Goal: Information Seeking & Learning: Learn about a topic

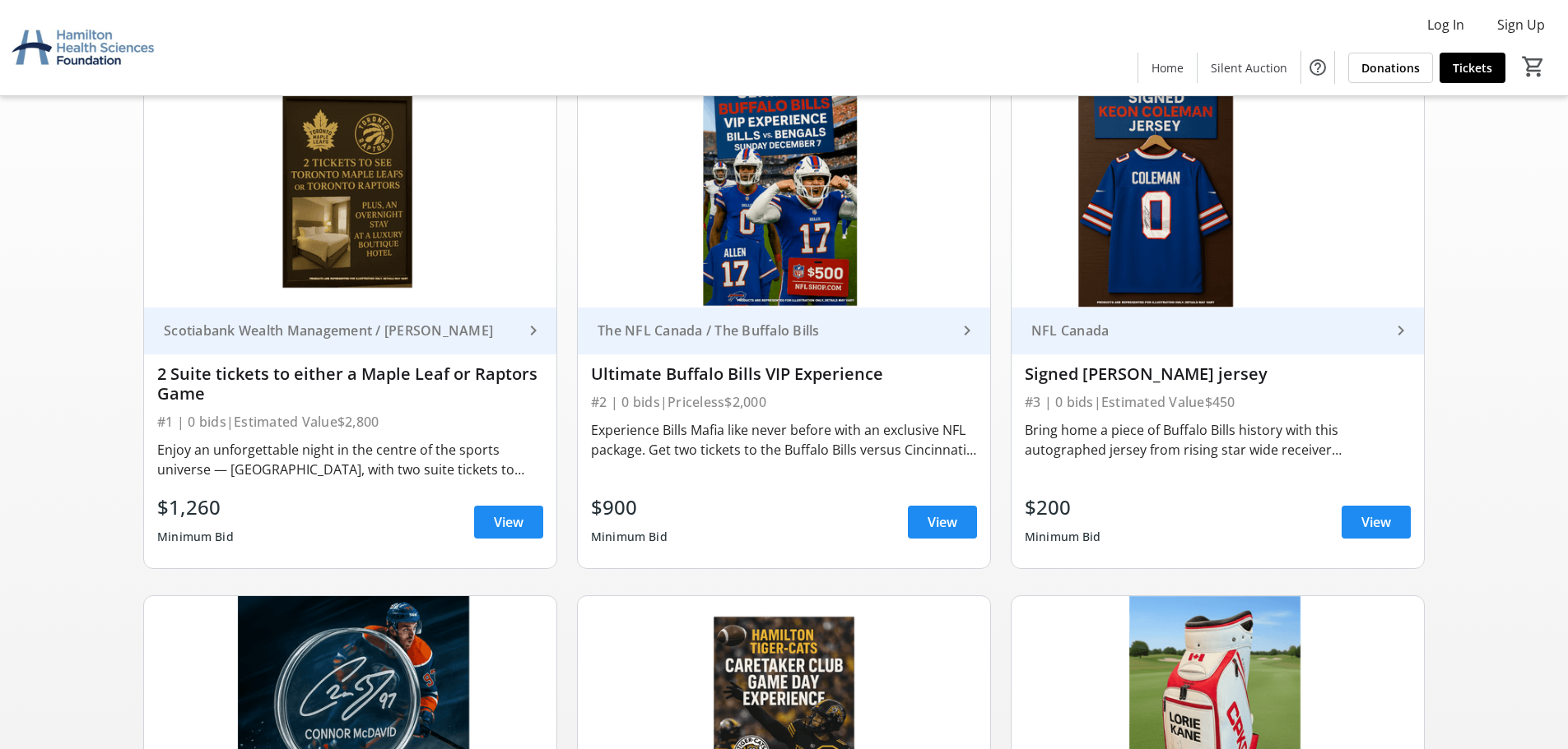
scroll to position [164, 0]
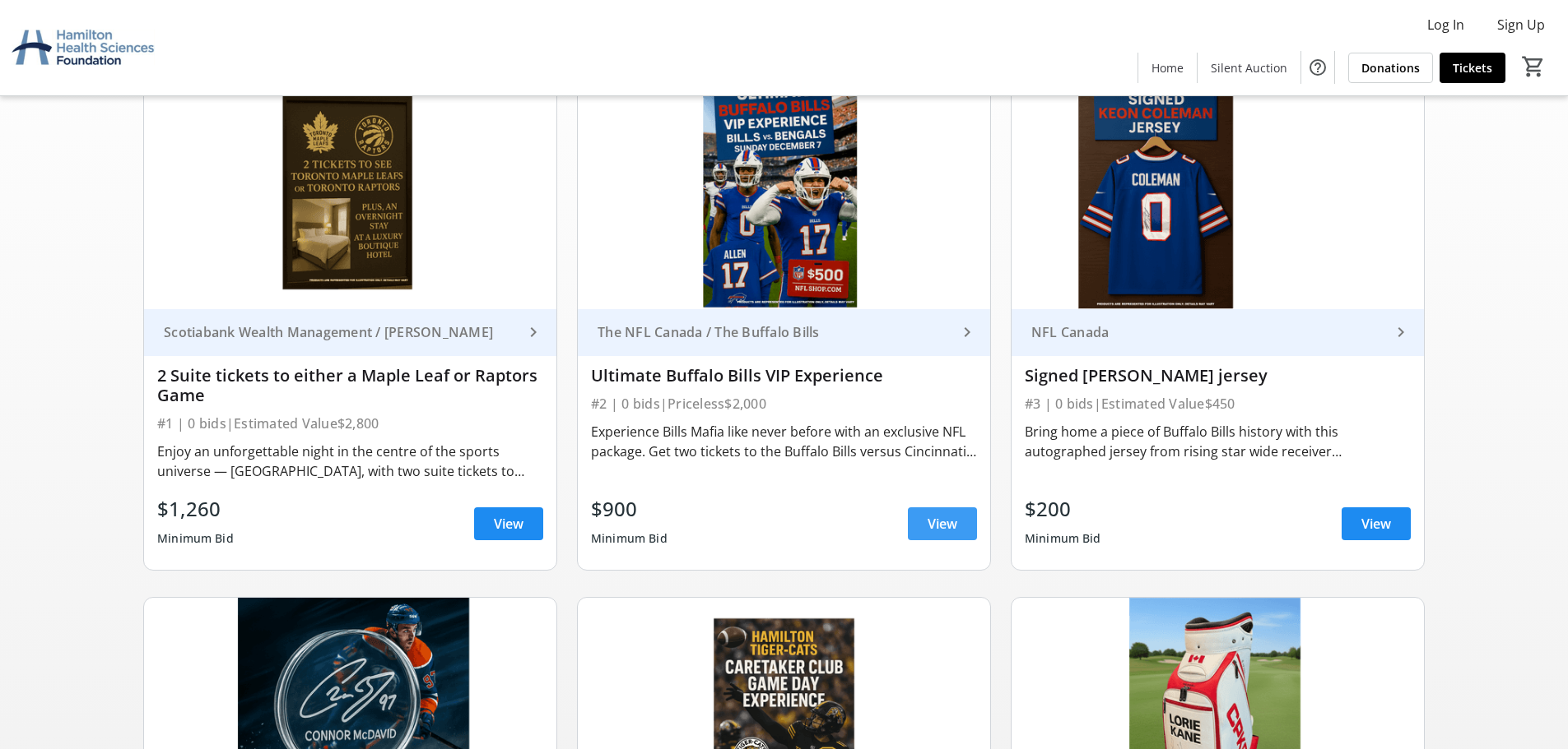
click at [936, 521] on span "View" at bounding box center [943, 524] width 30 height 20
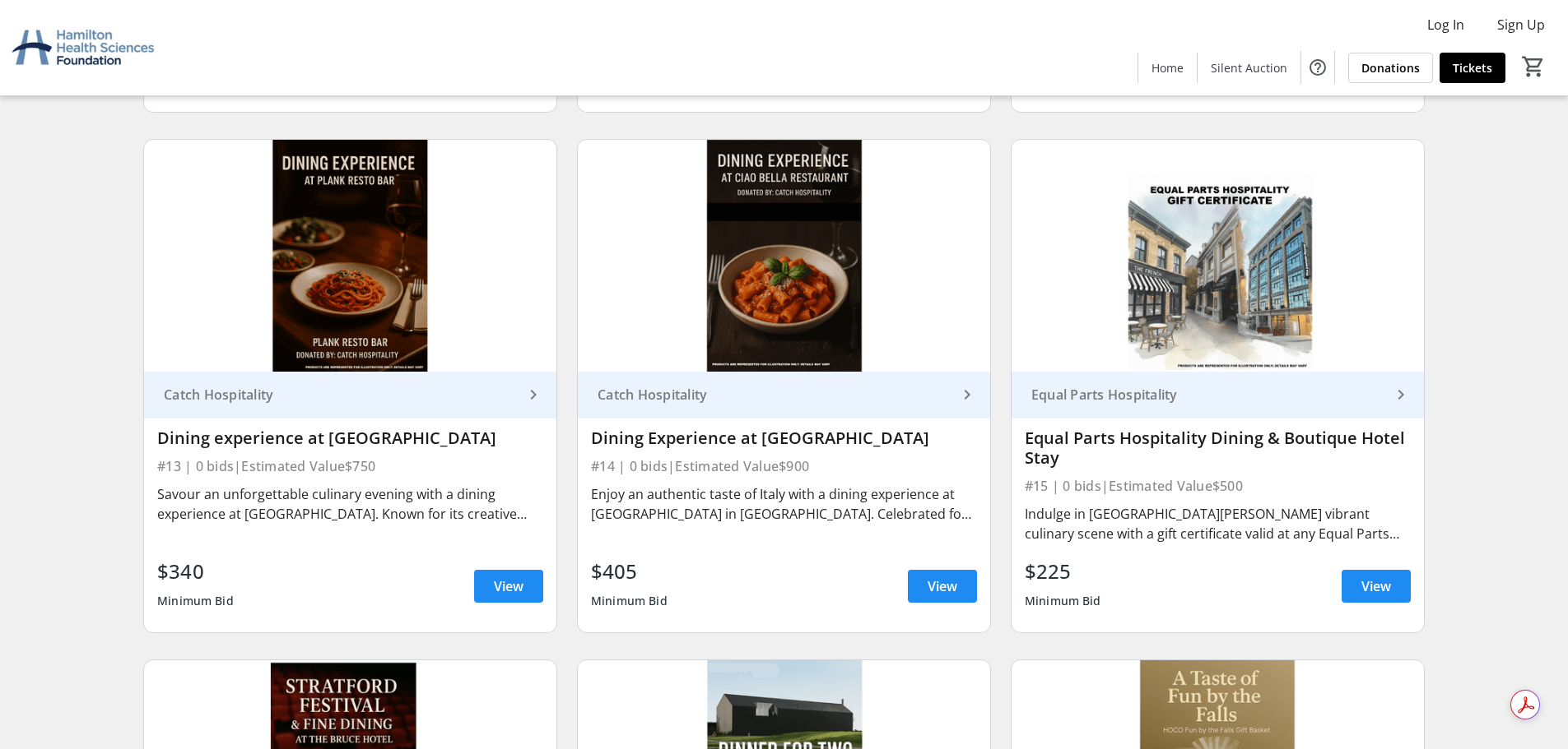
scroll to position [2139, 0]
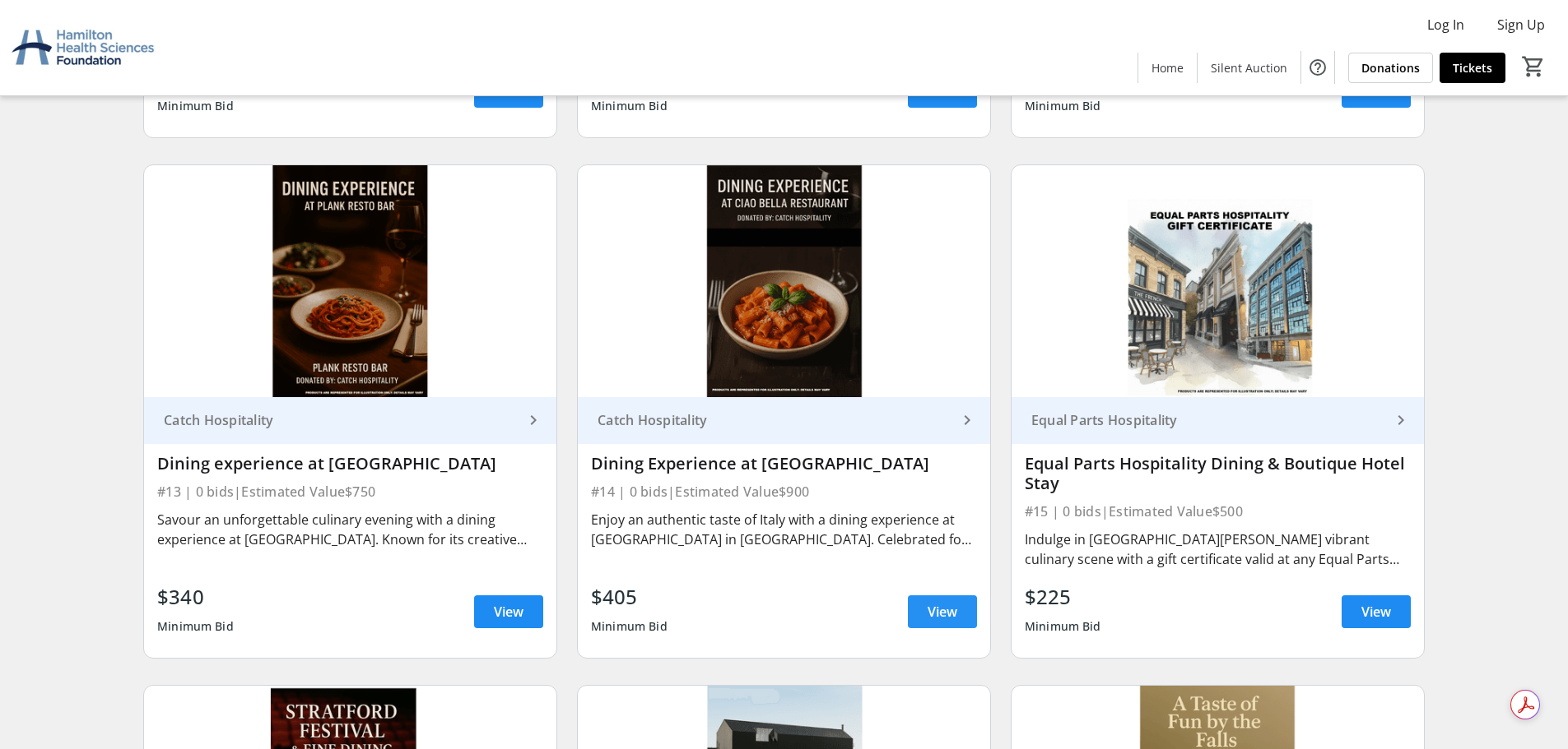
click at [952, 604] on span "View" at bounding box center [943, 612] width 30 height 20
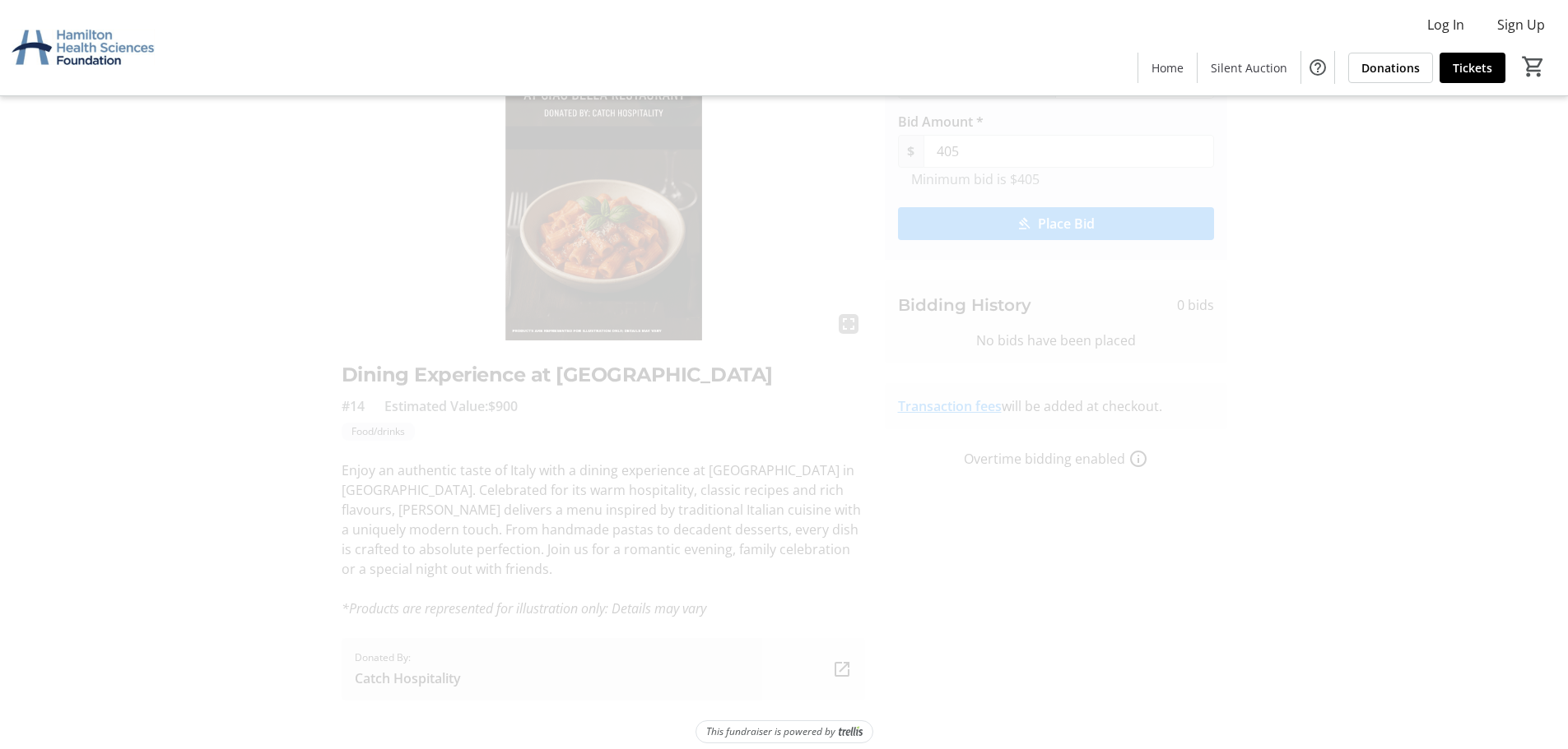
scroll to position [123, 0]
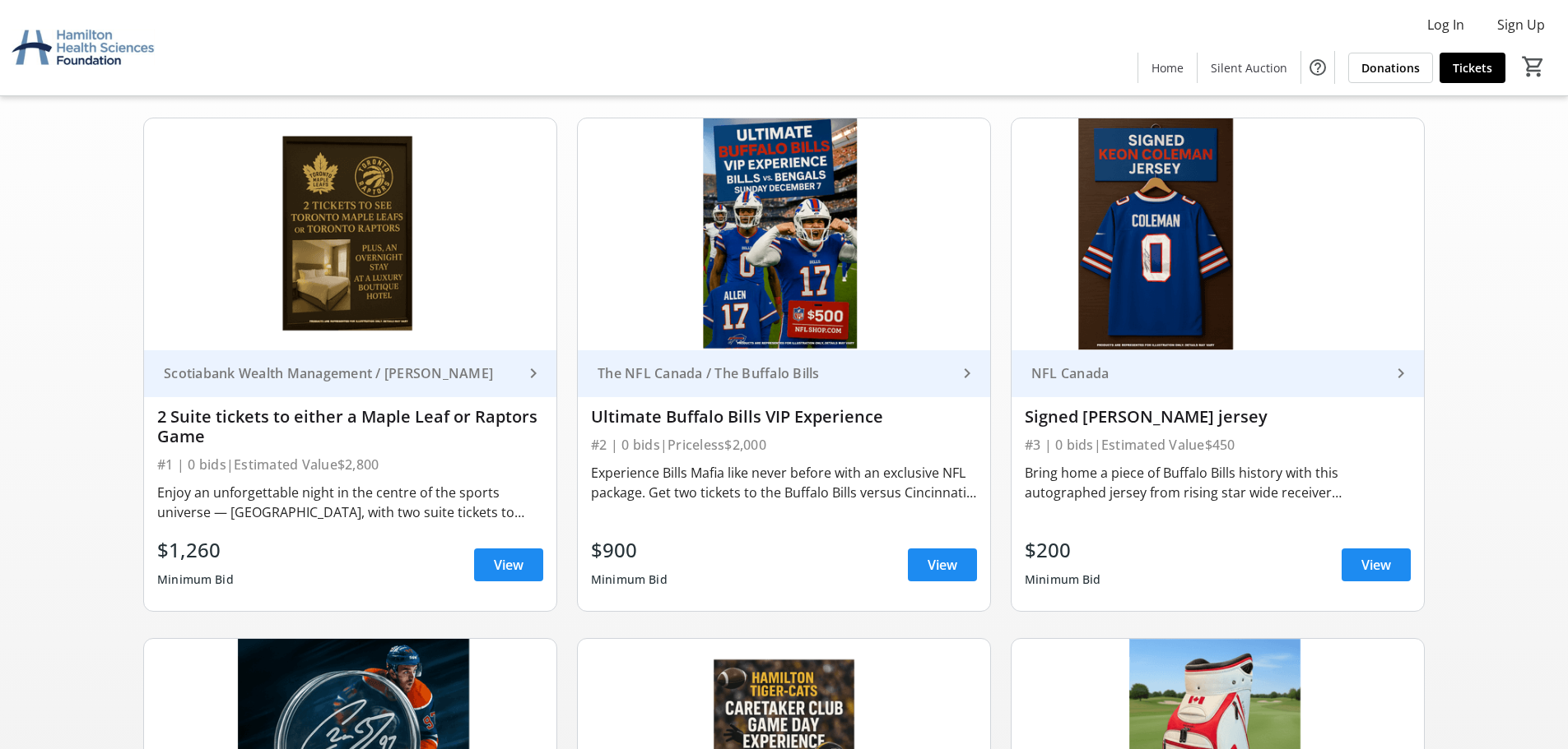
scroll to position [2139, 0]
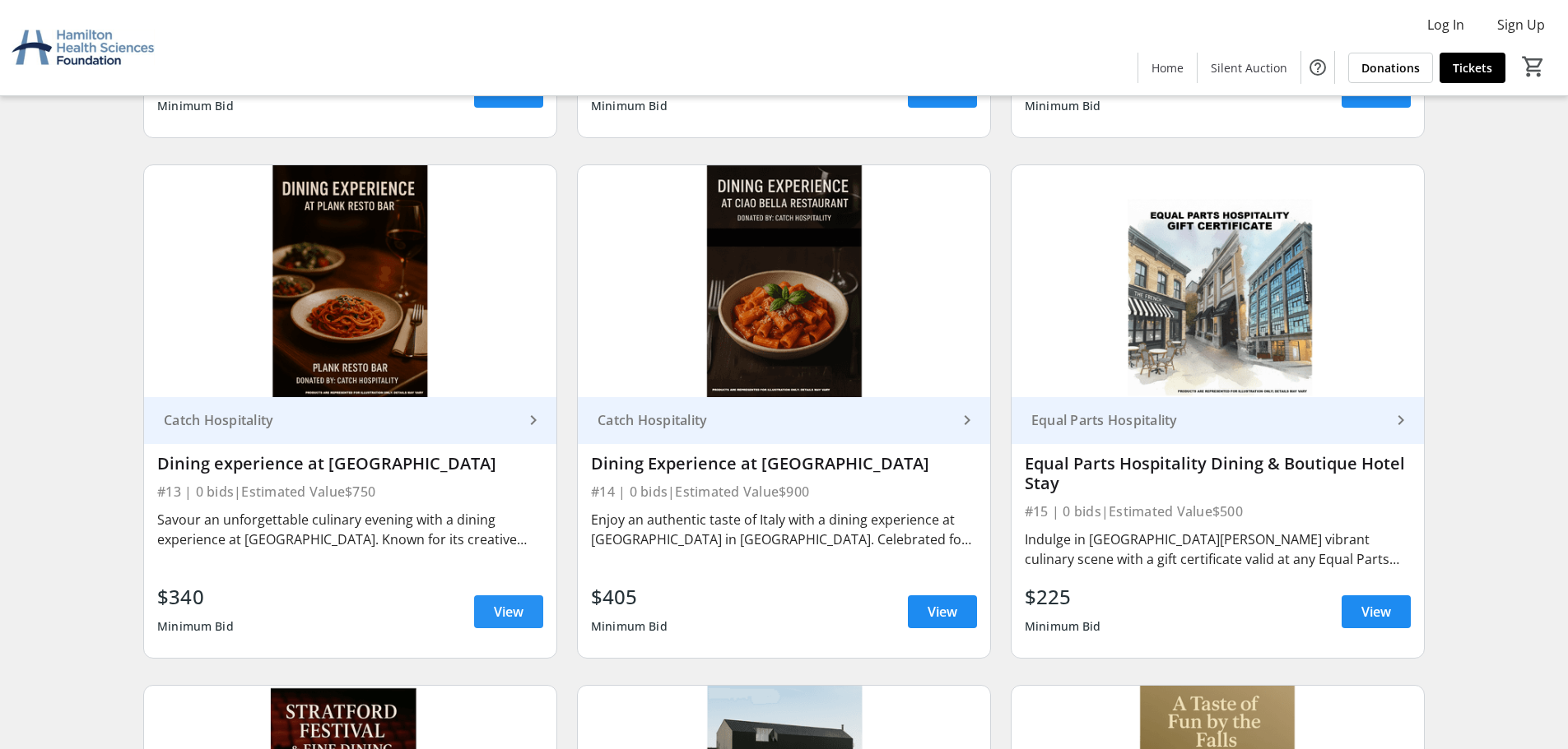
click at [516, 607] on span "View" at bounding box center [508, 612] width 30 height 20
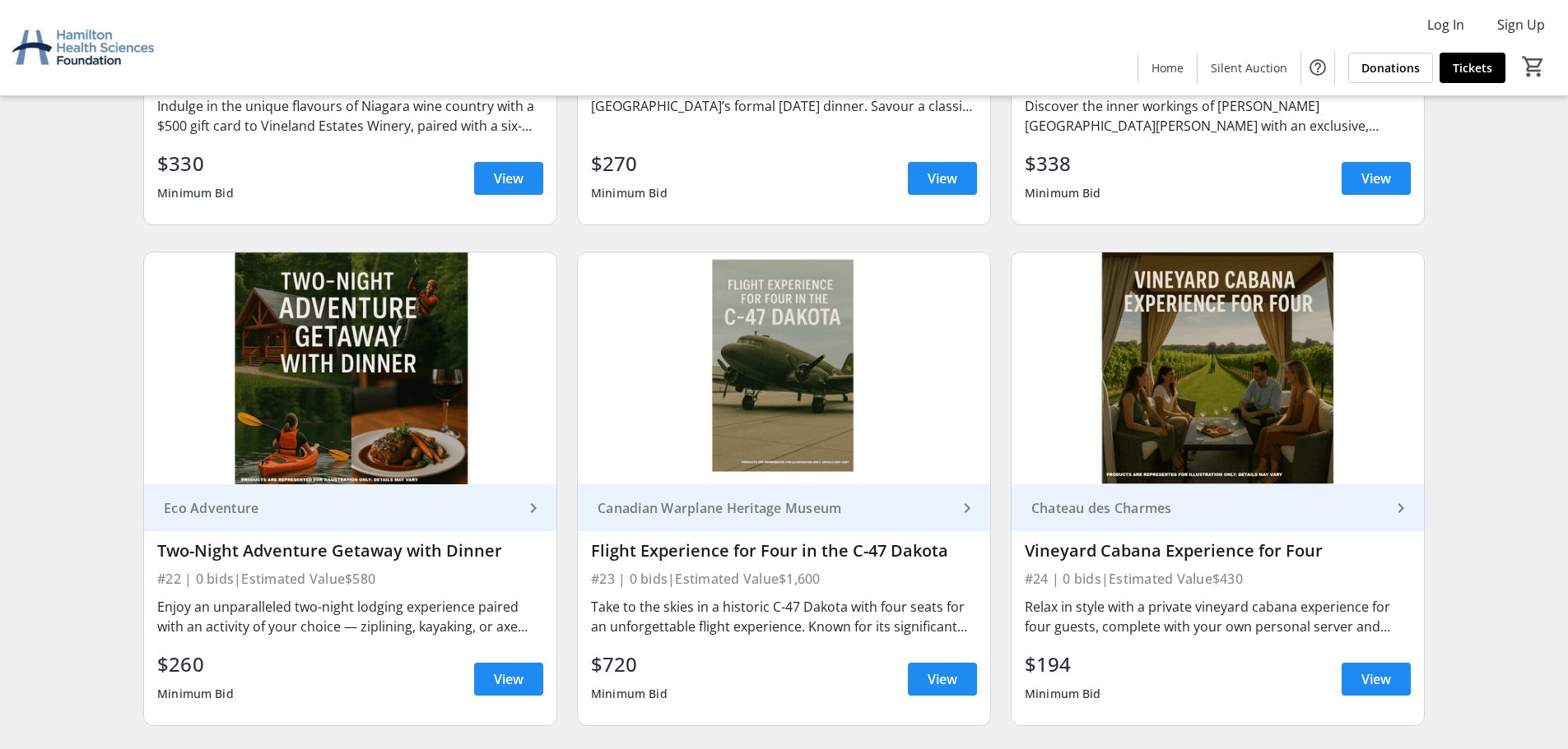
scroll to position [3784, 0]
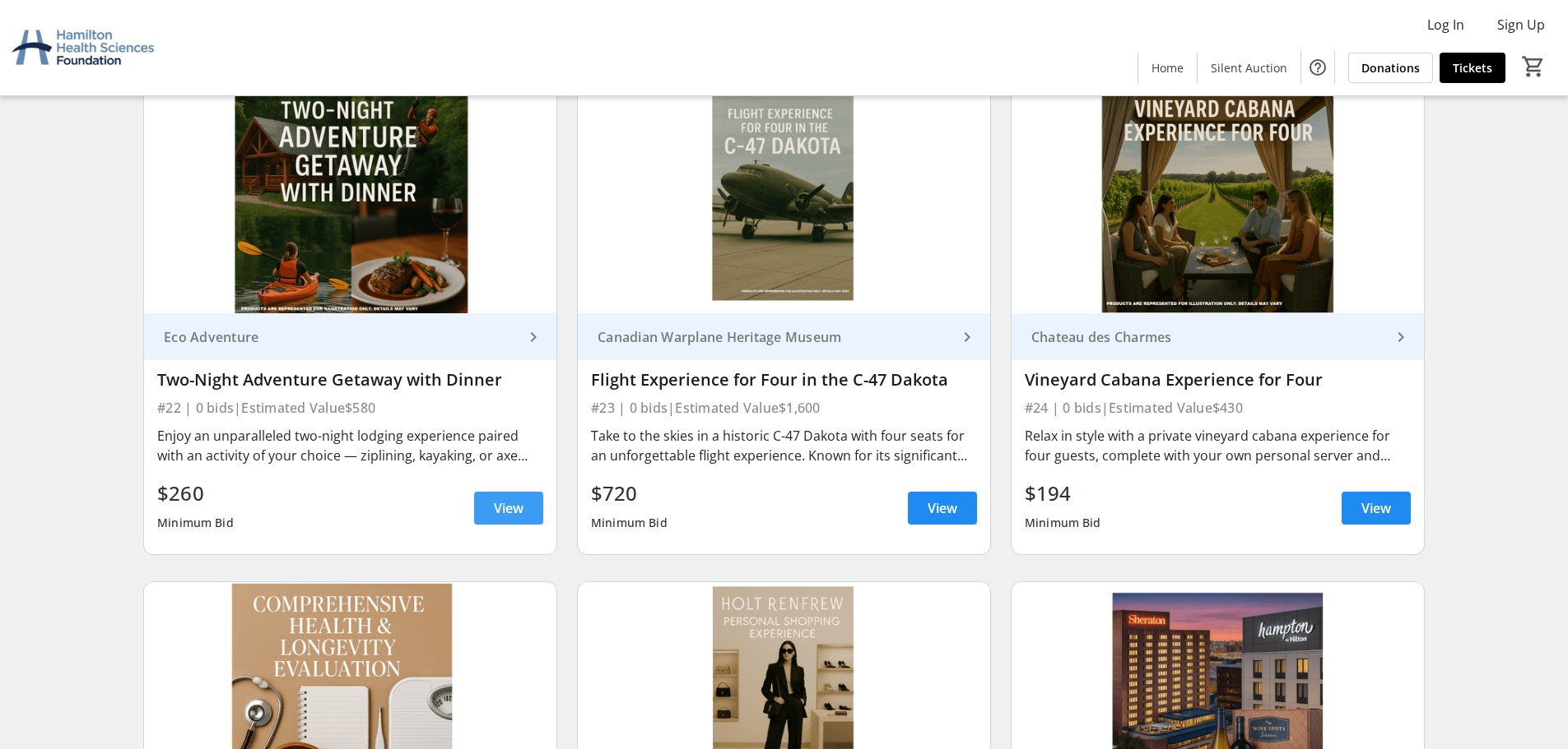
click at [496, 508] on span "View" at bounding box center [508, 508] width 30 height 20
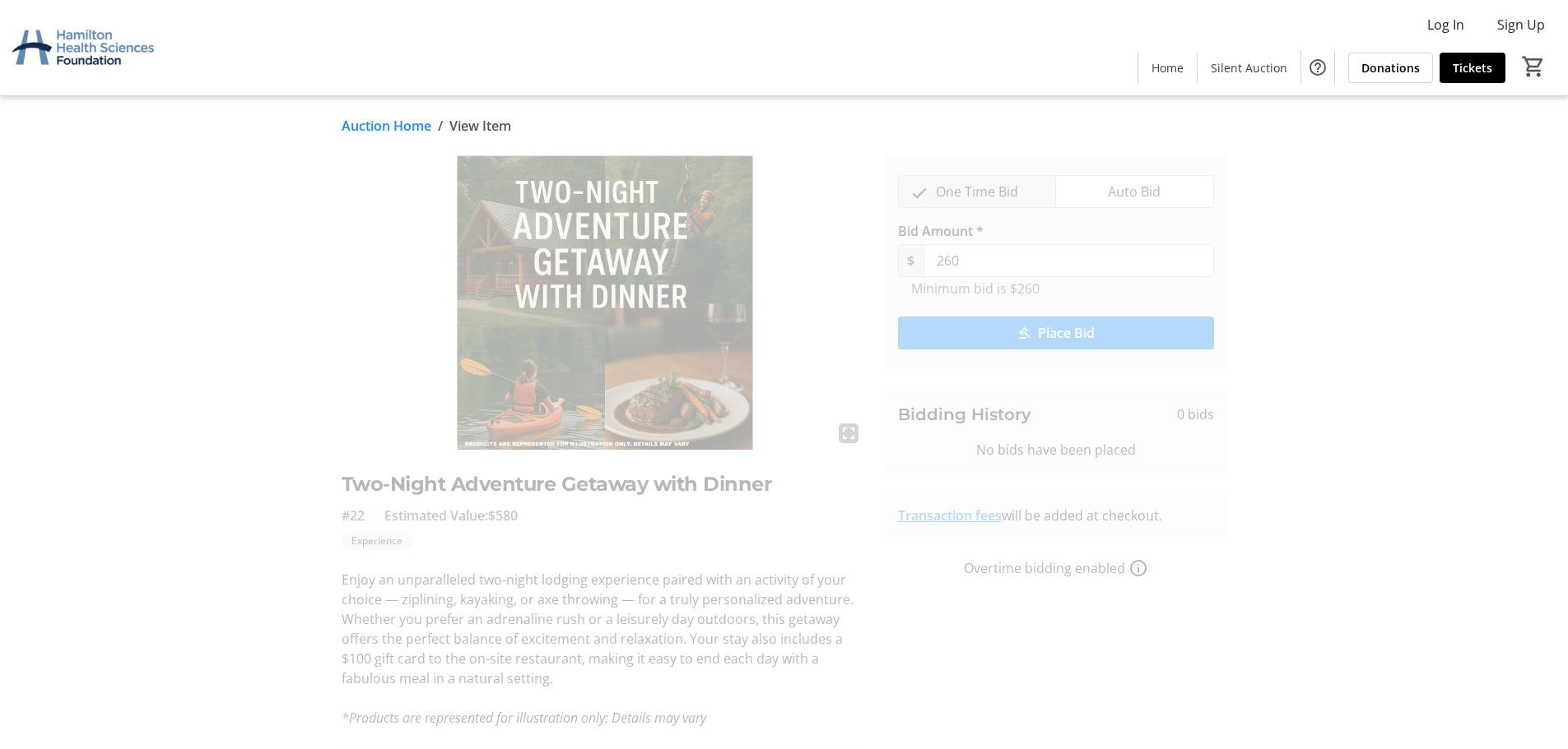
click at [414, 127] on link "Auction Home" at bounding box center [386, 126] width 90 height 20
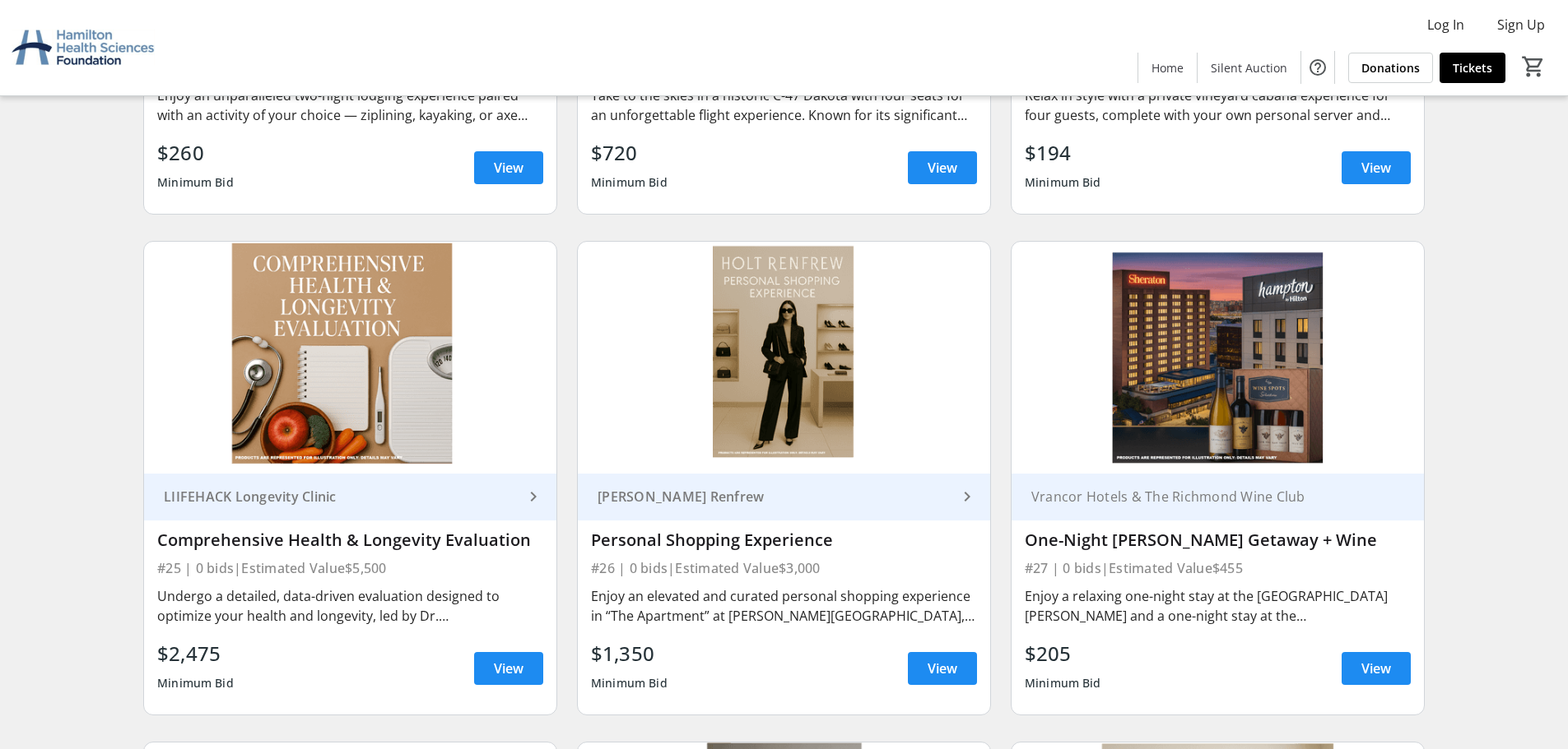
scroll to position [4278, 0]
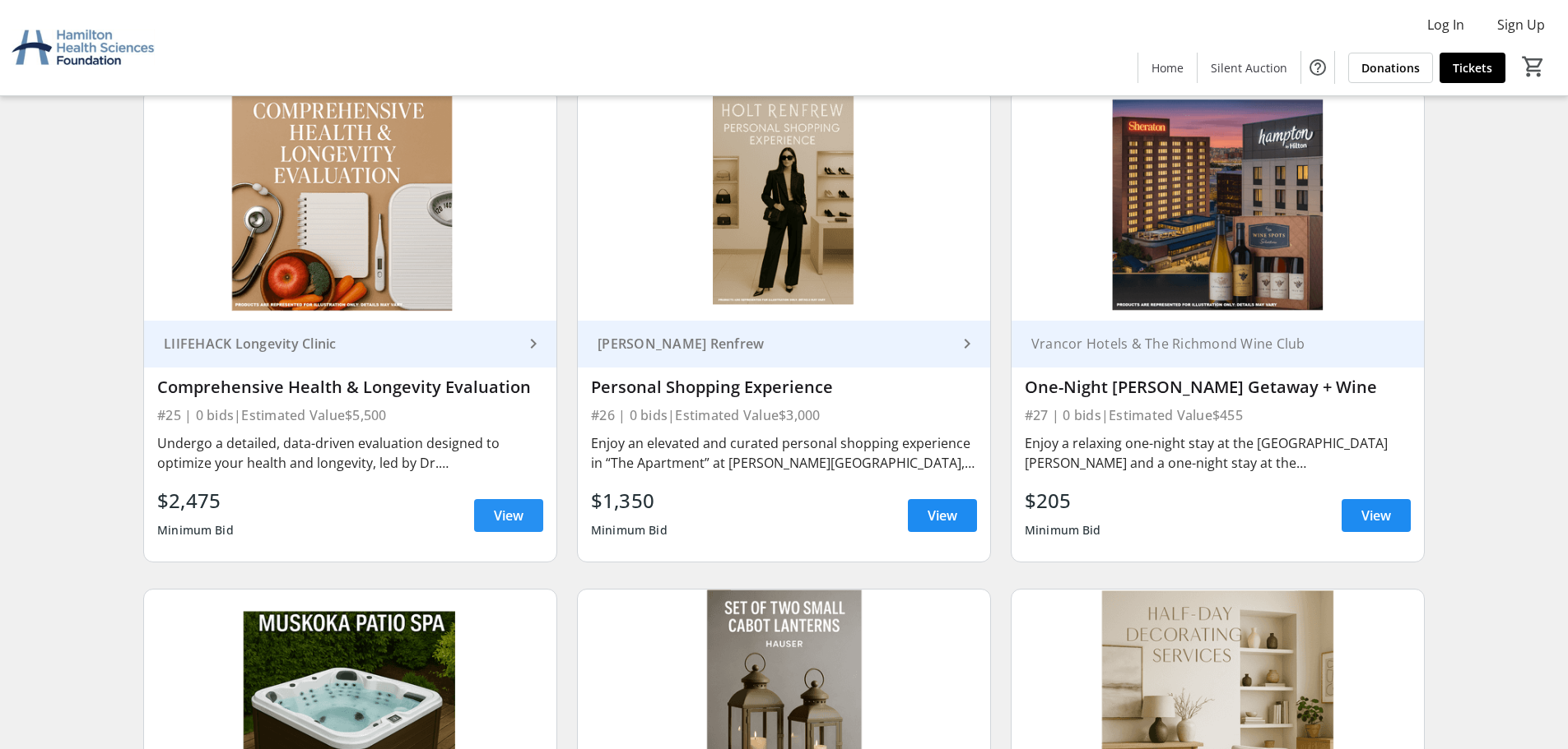
click at [502, 516] on span "View" at bounding box center [508, 516] width 30 height 20
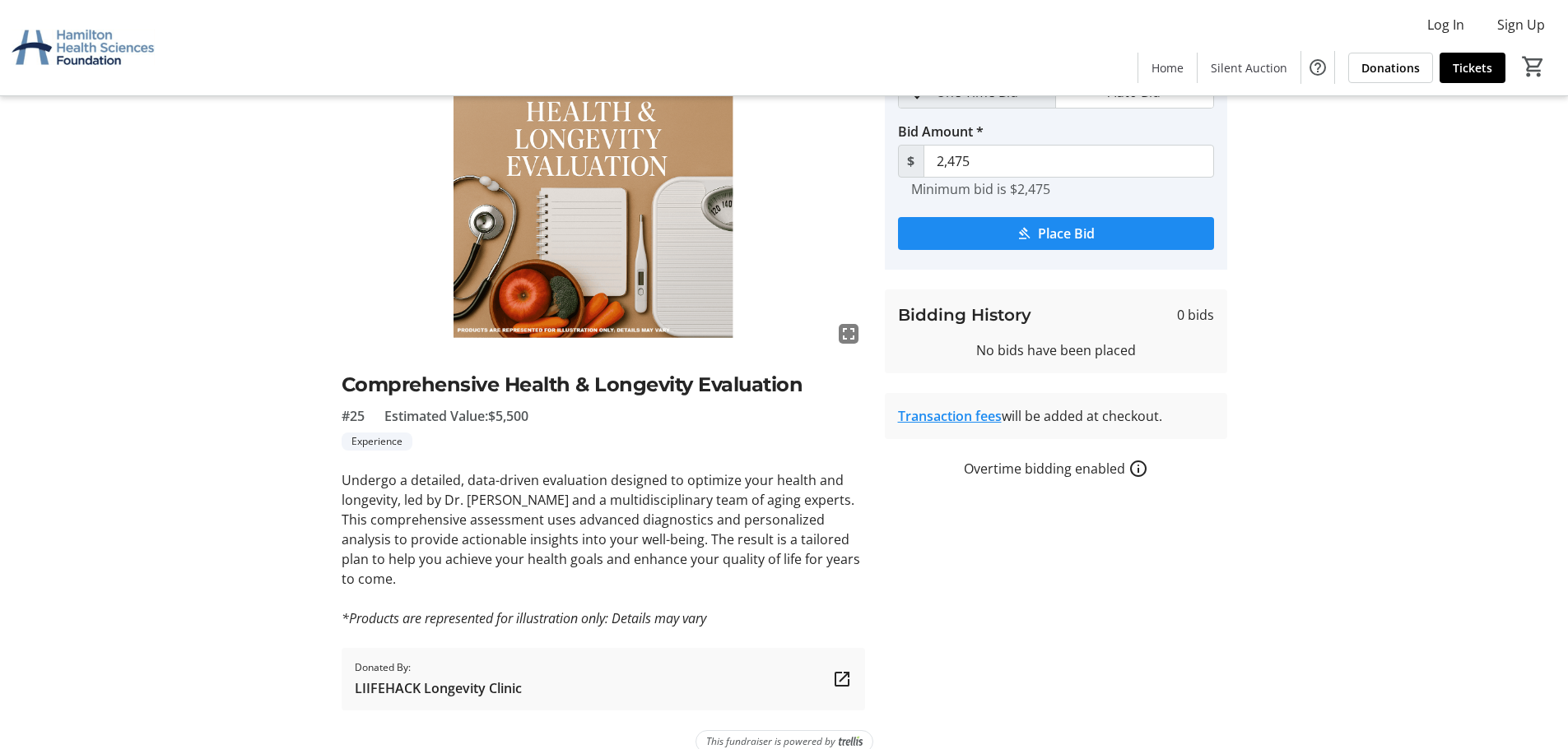
scroll to position [104, 0]
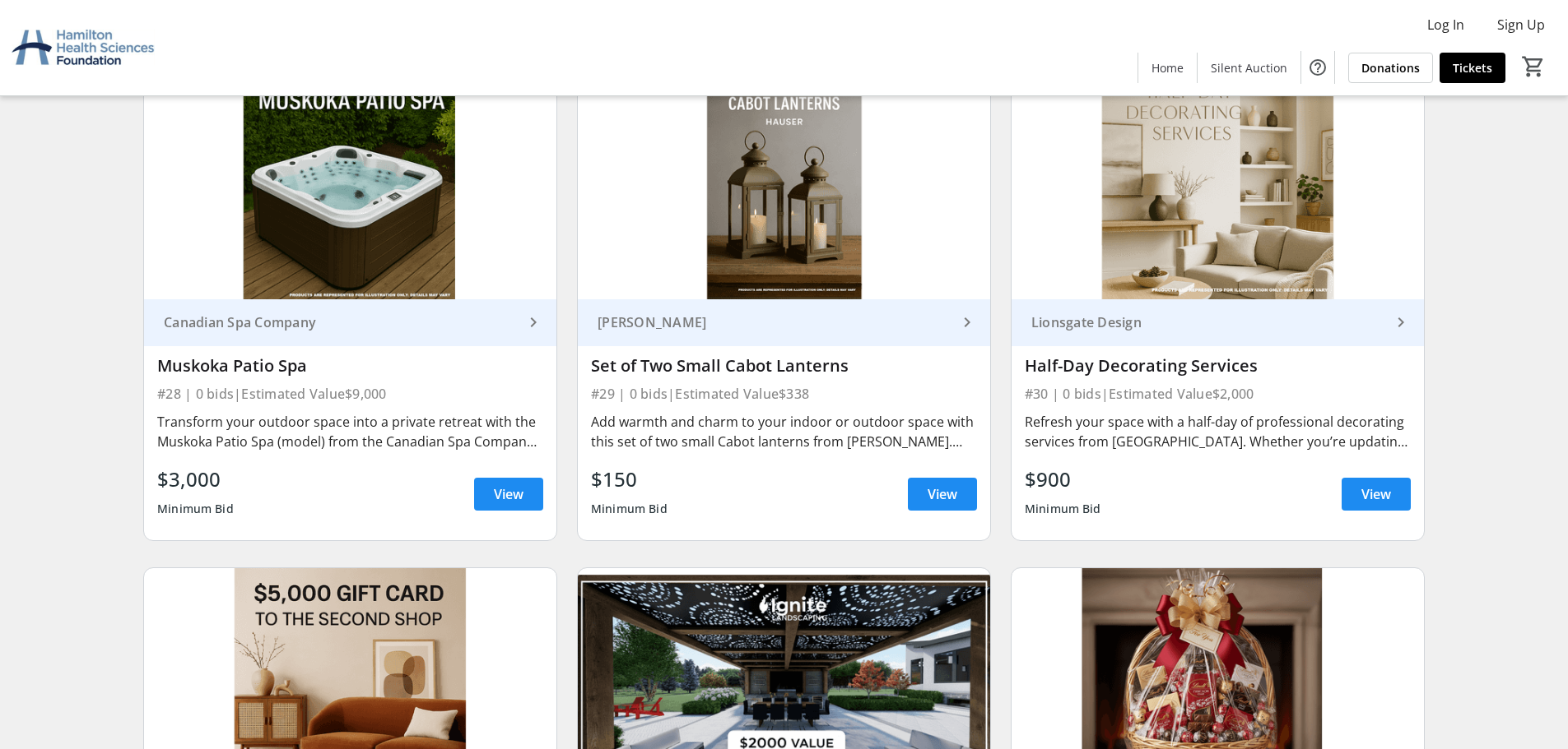
scroll to position [4772, 0]
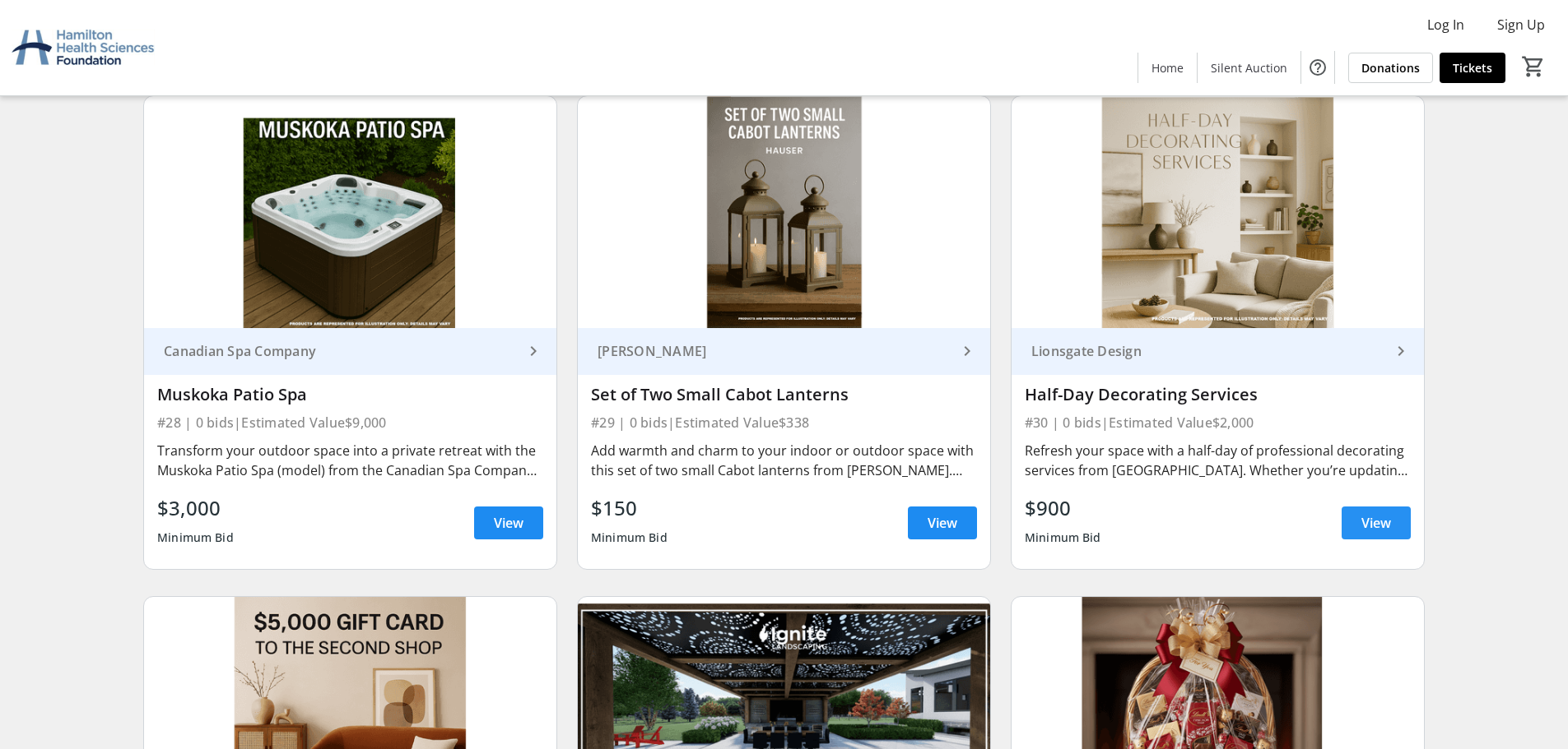
click at [1383, 522] on span "View" at bounding box center [1377, 523] width 30 height 20
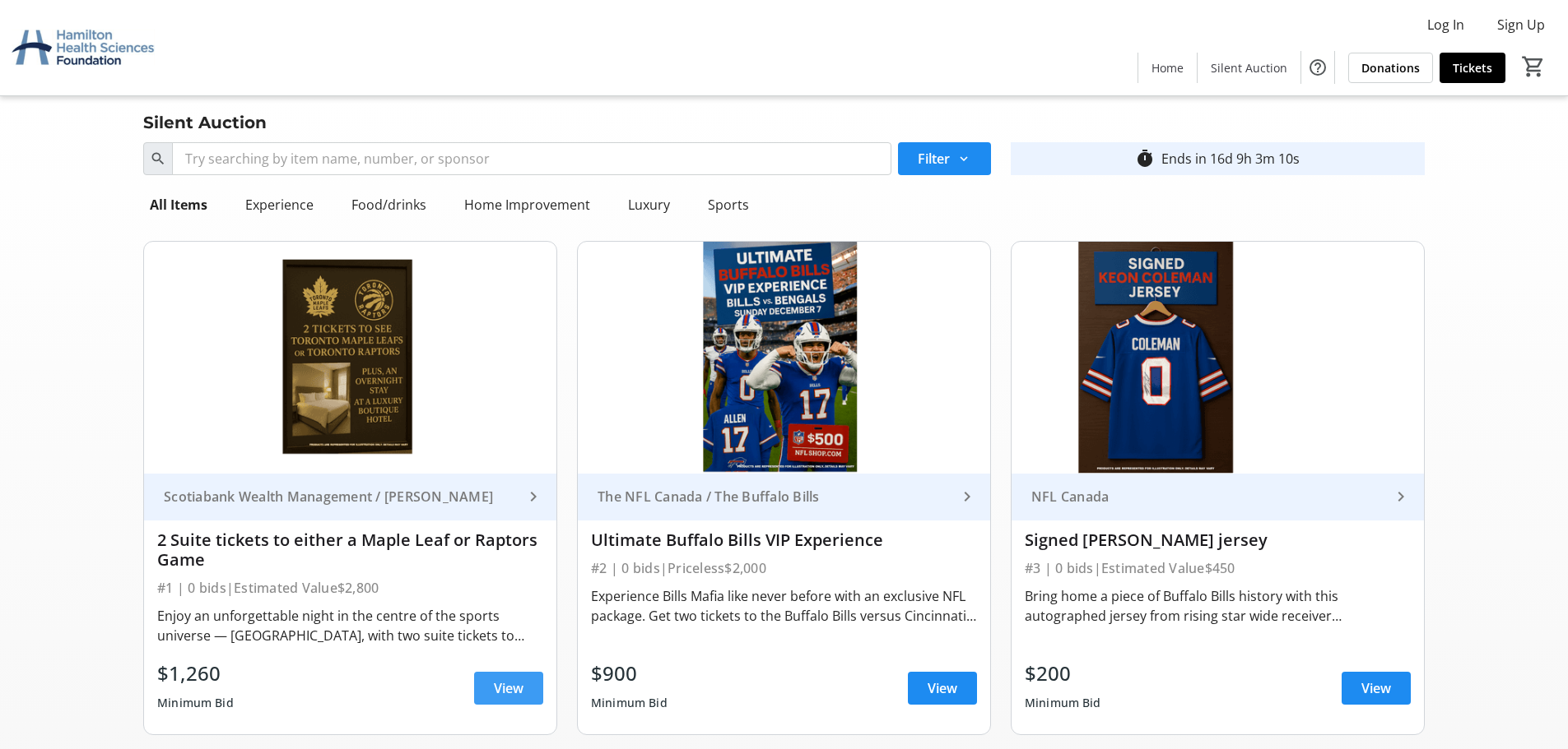
click at [508, 688] on span "View" at bounding box center [508, 688] width 30 height 20
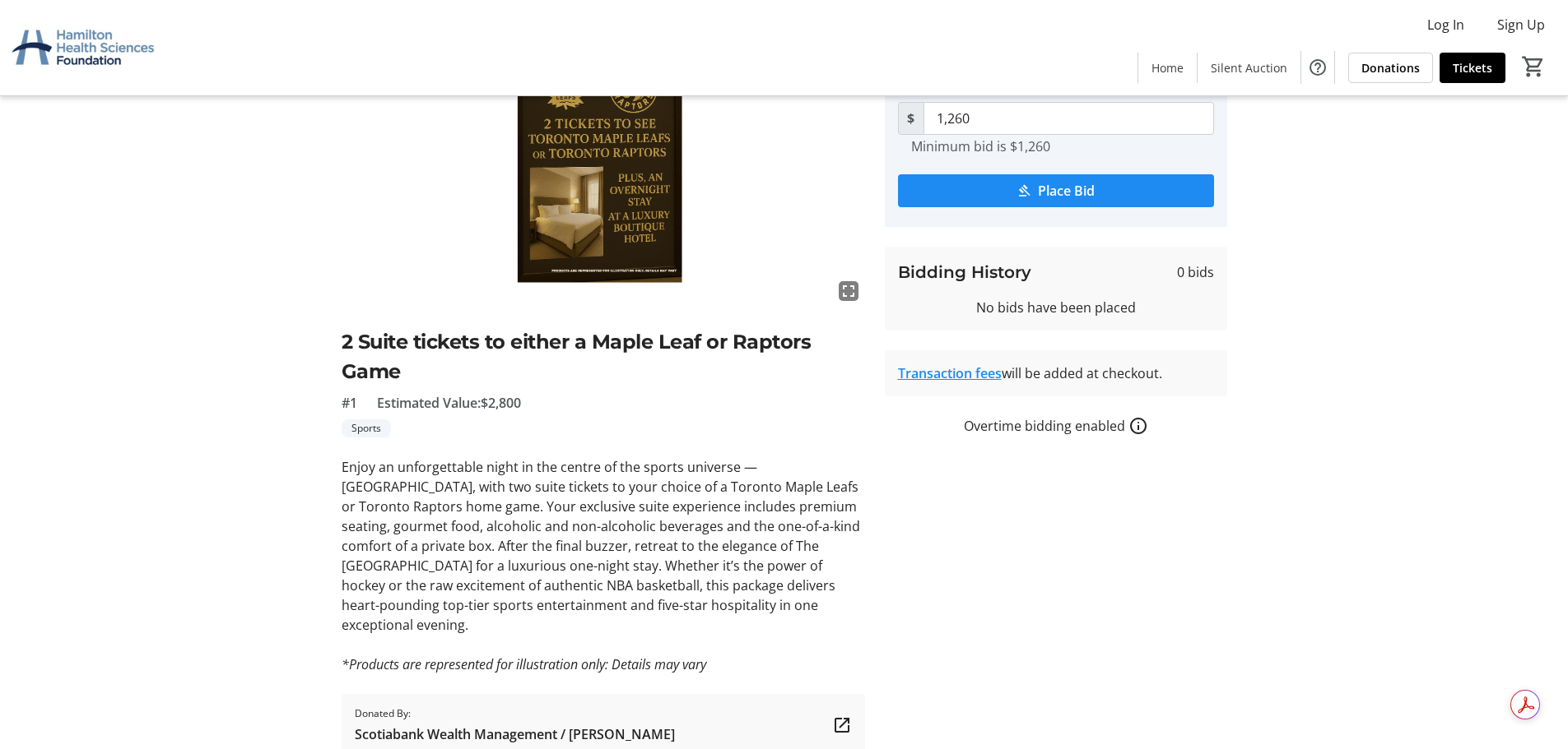
scroll to position [164, 0]
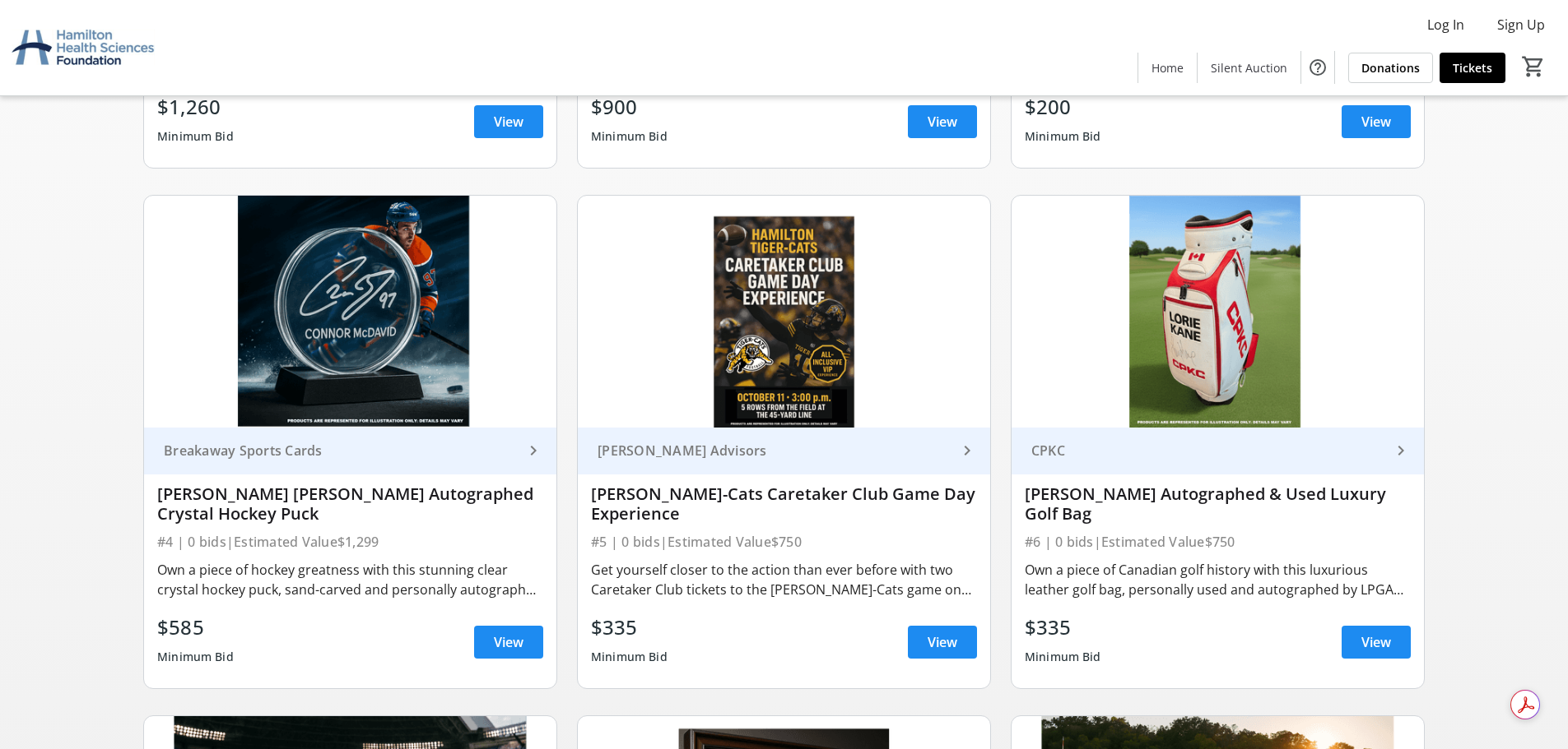
scroll to position [576, 0]
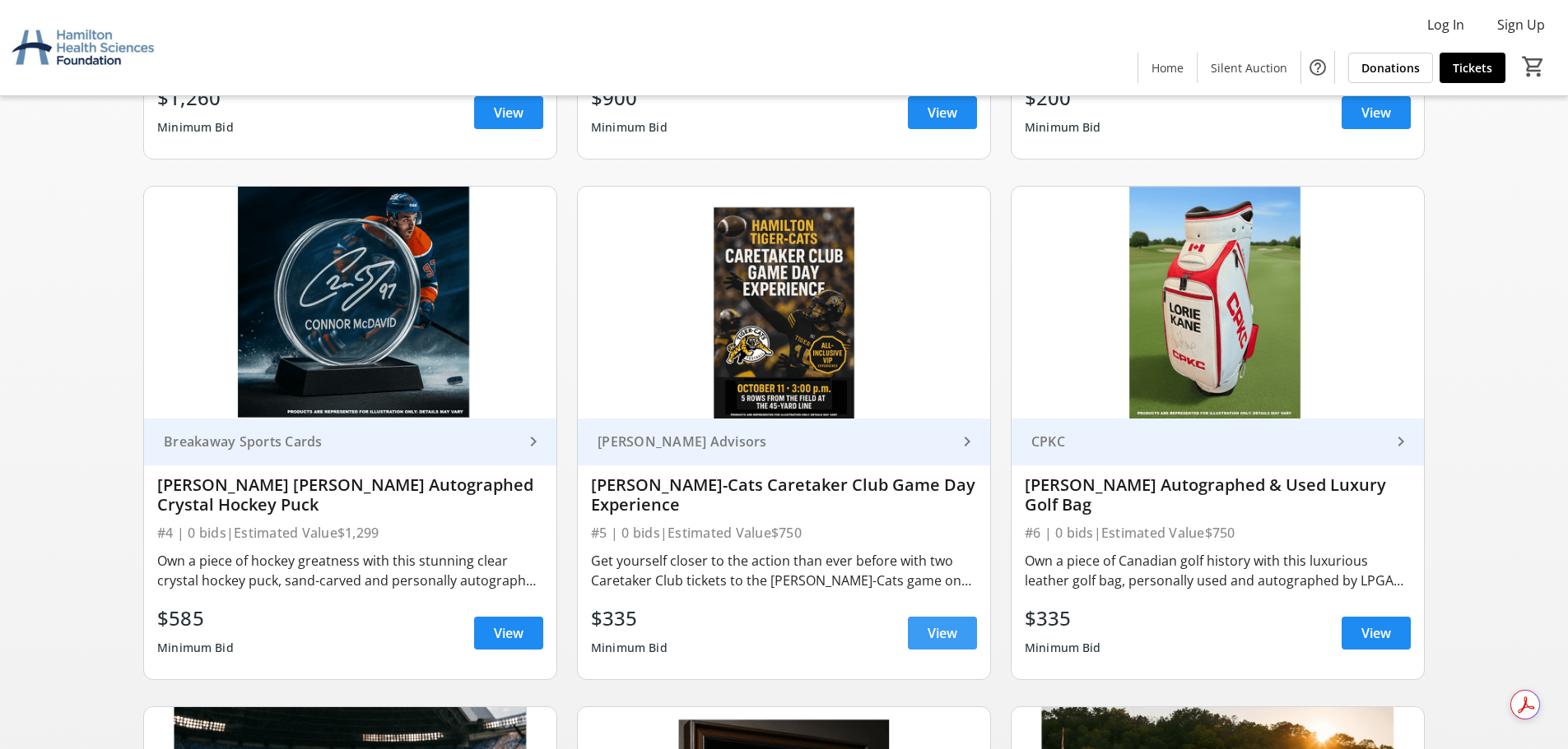
click at [944, 628] on span "View" at bounding box center [943, 633] width 30 height 20
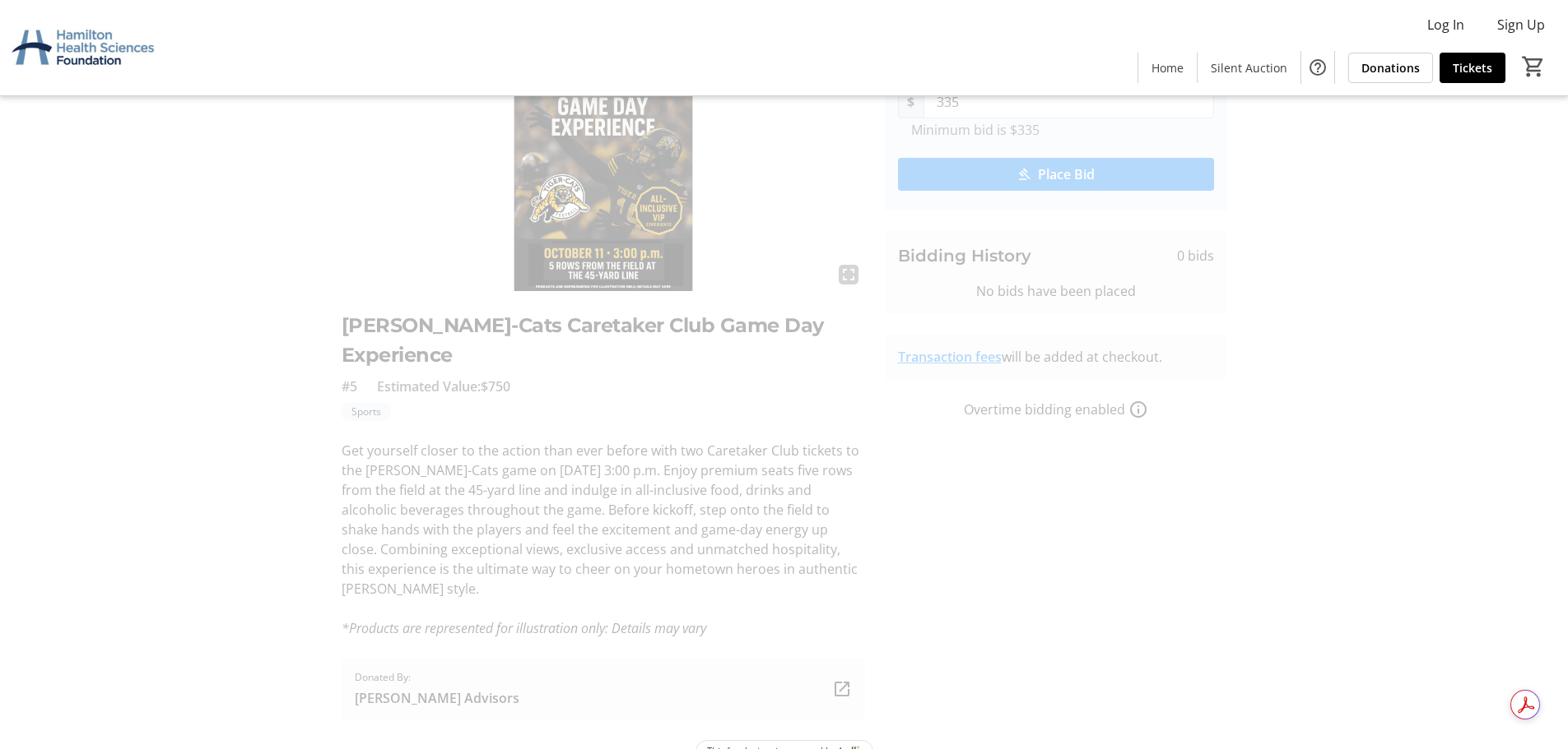
scroll to position [164, 0]
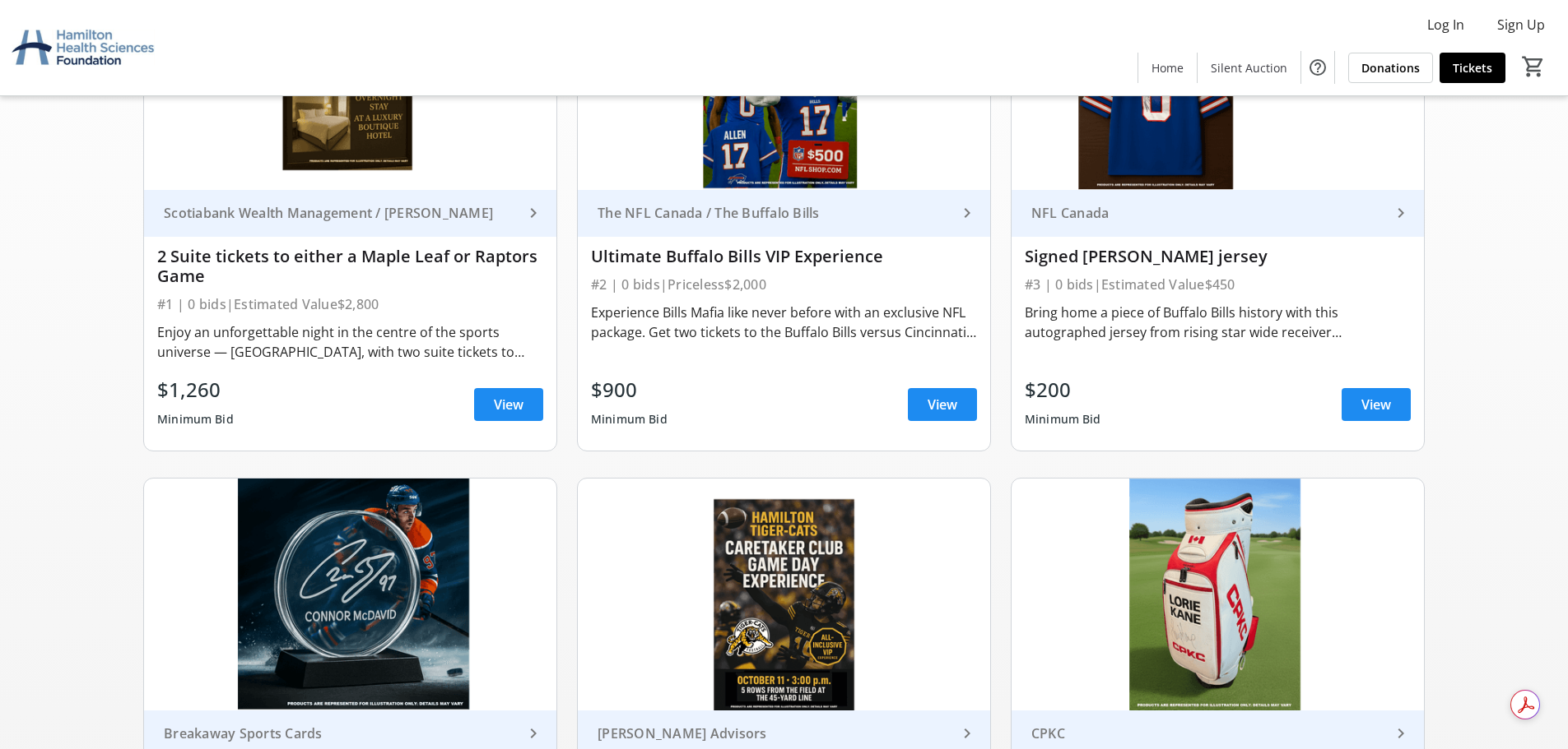
scroll to position [247, 0]
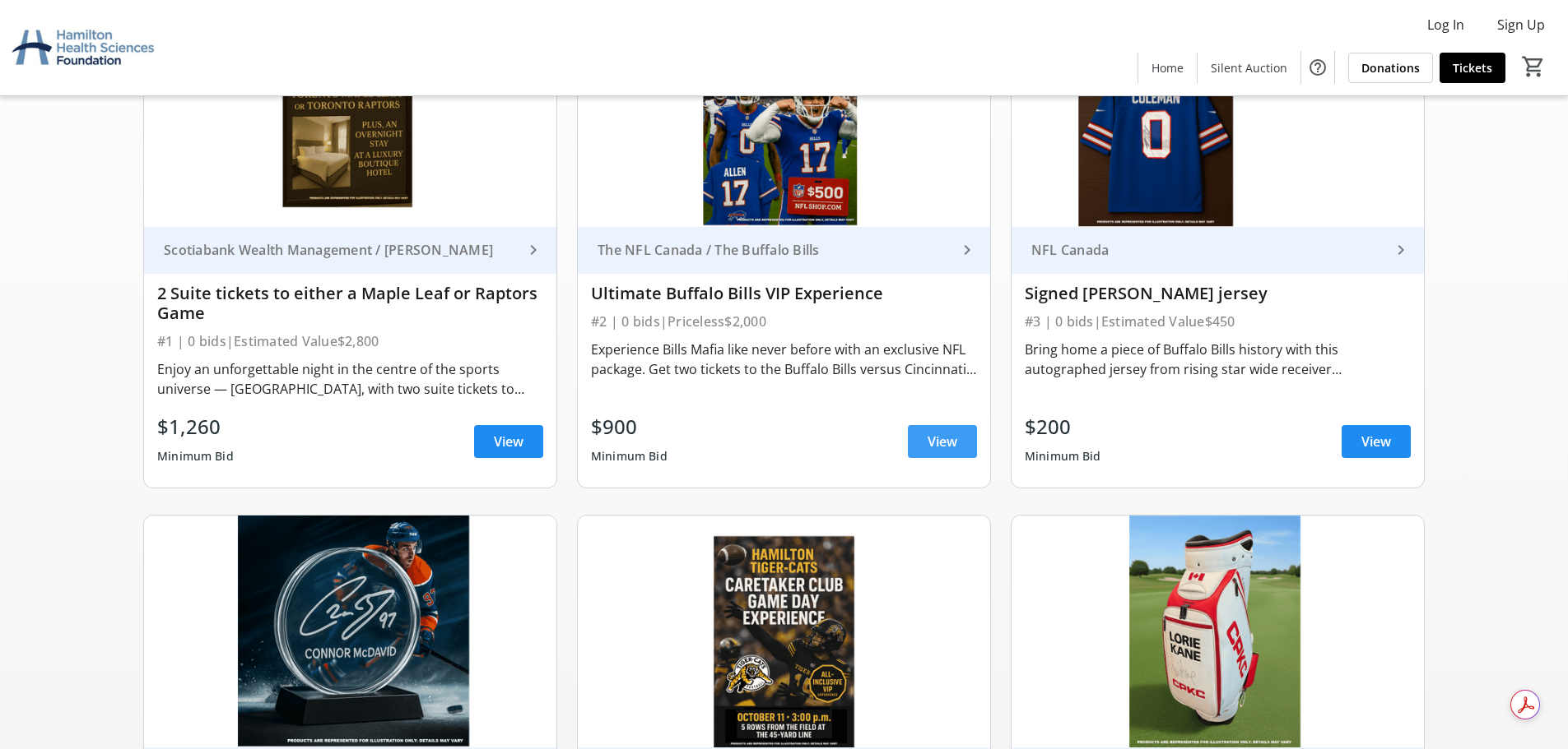
click at [940, 436] on span "View" at bounding box center [943, 442] width 30 height 20
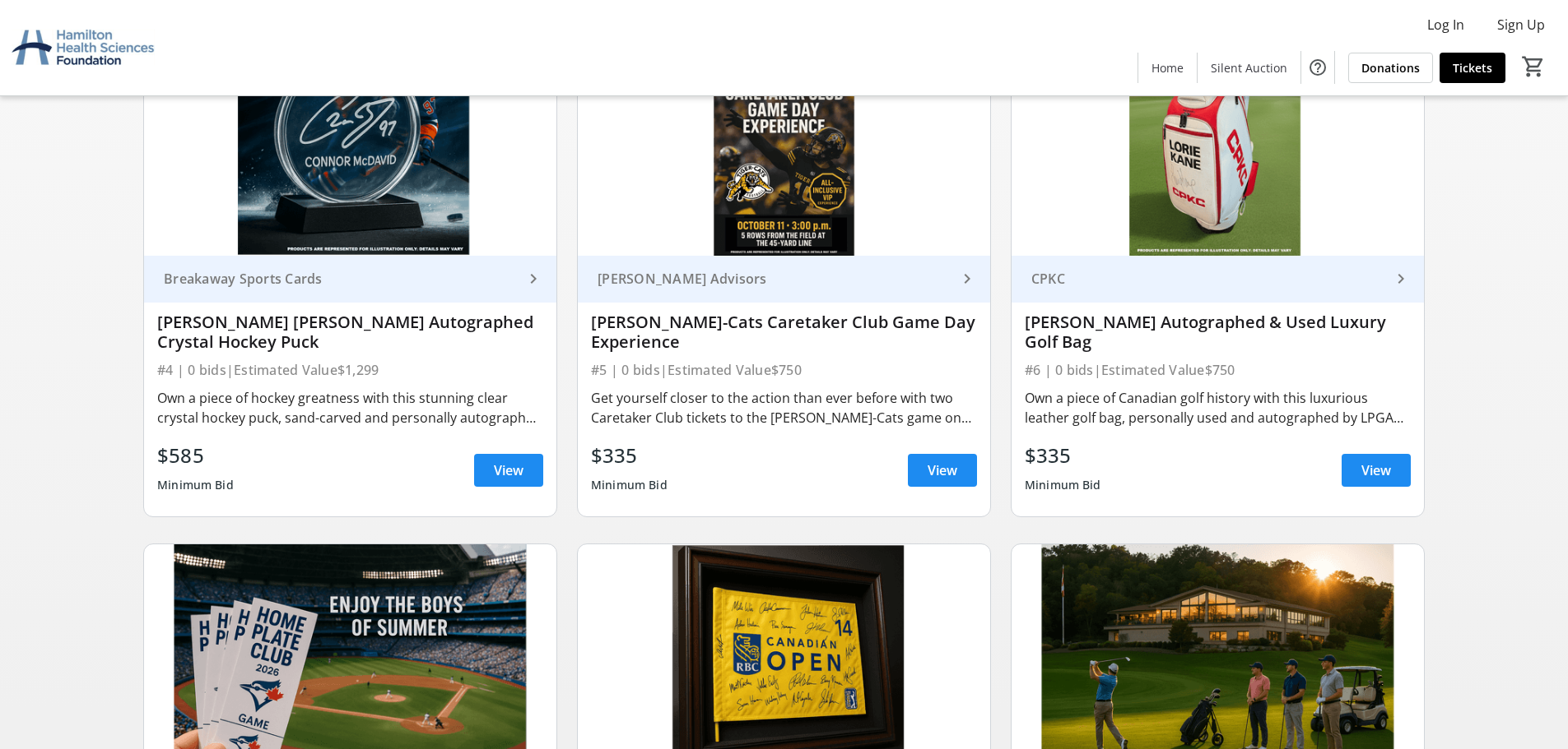
scroll to position [740, 0]
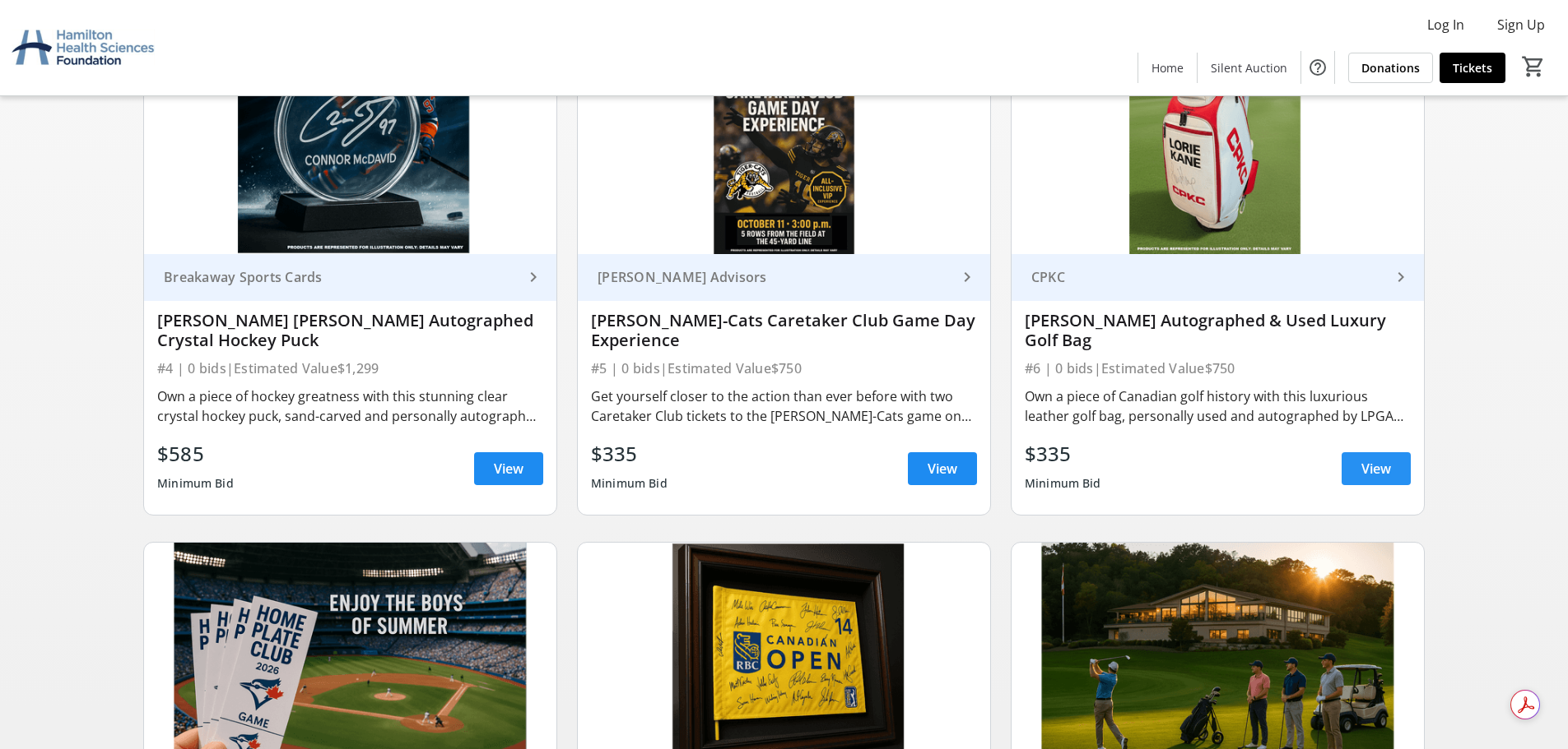
click at [1370, 463] on span "View" at bounding box center [1377, 469] width 30 height 20
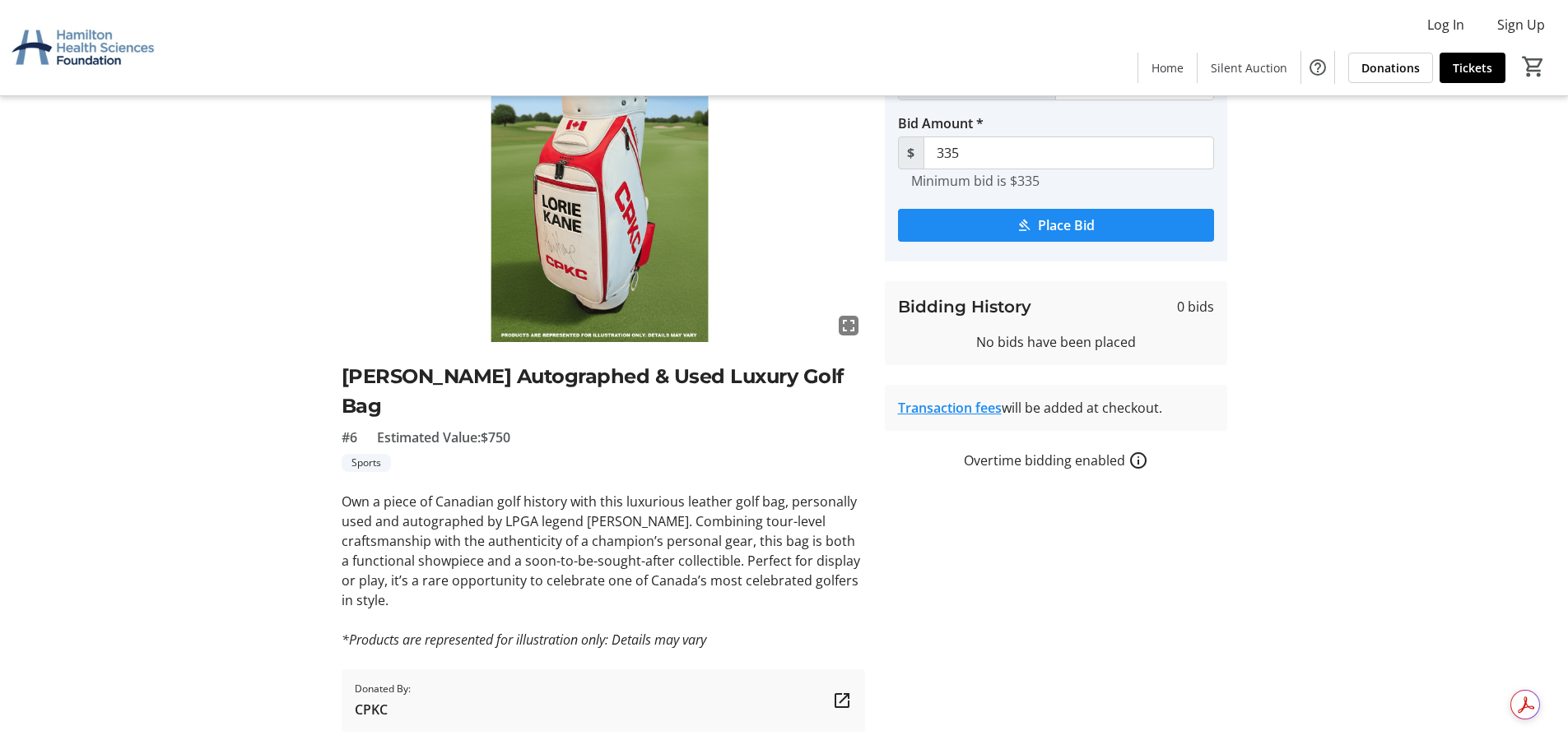
scroll to position [123, 0]
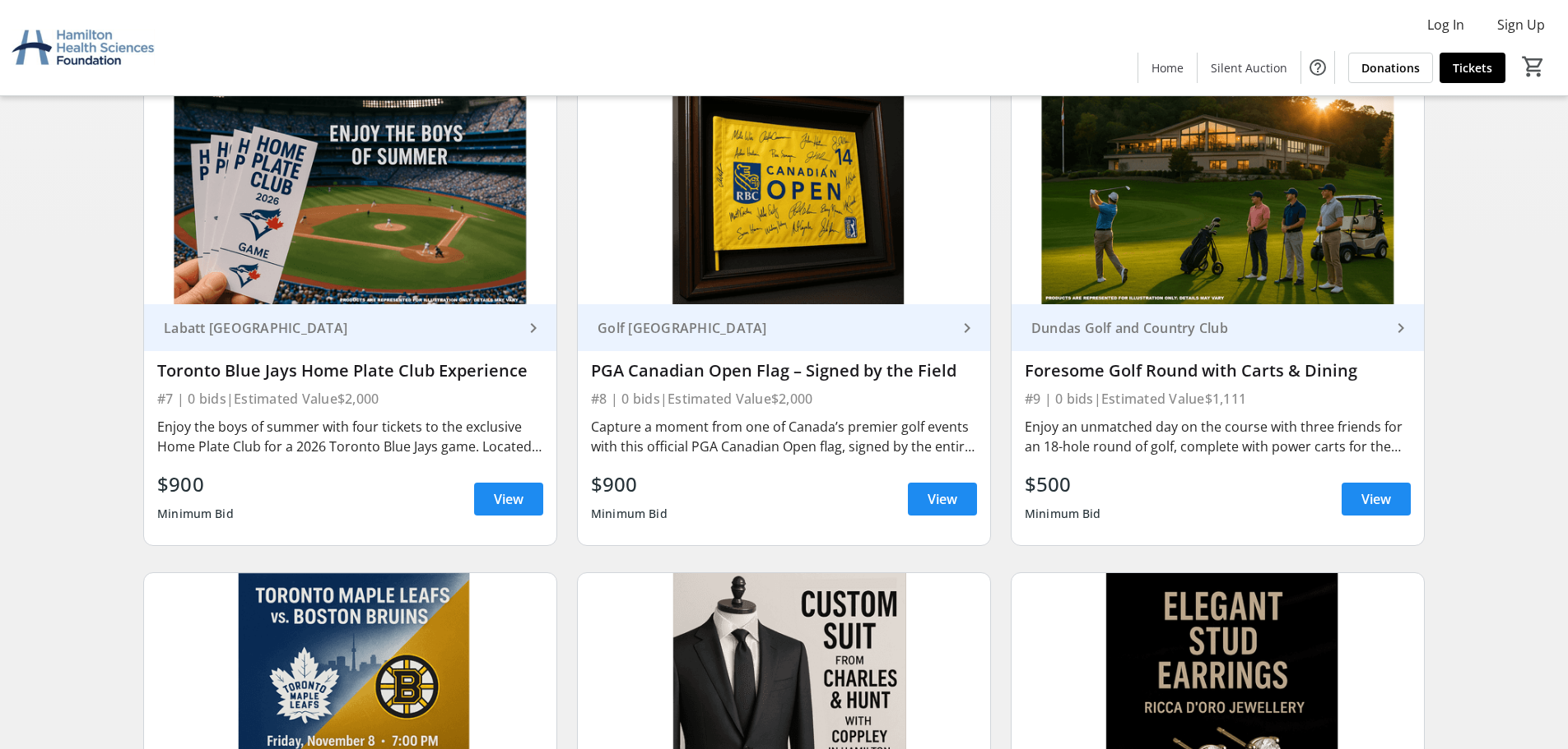
scroll to position [1234, 0]
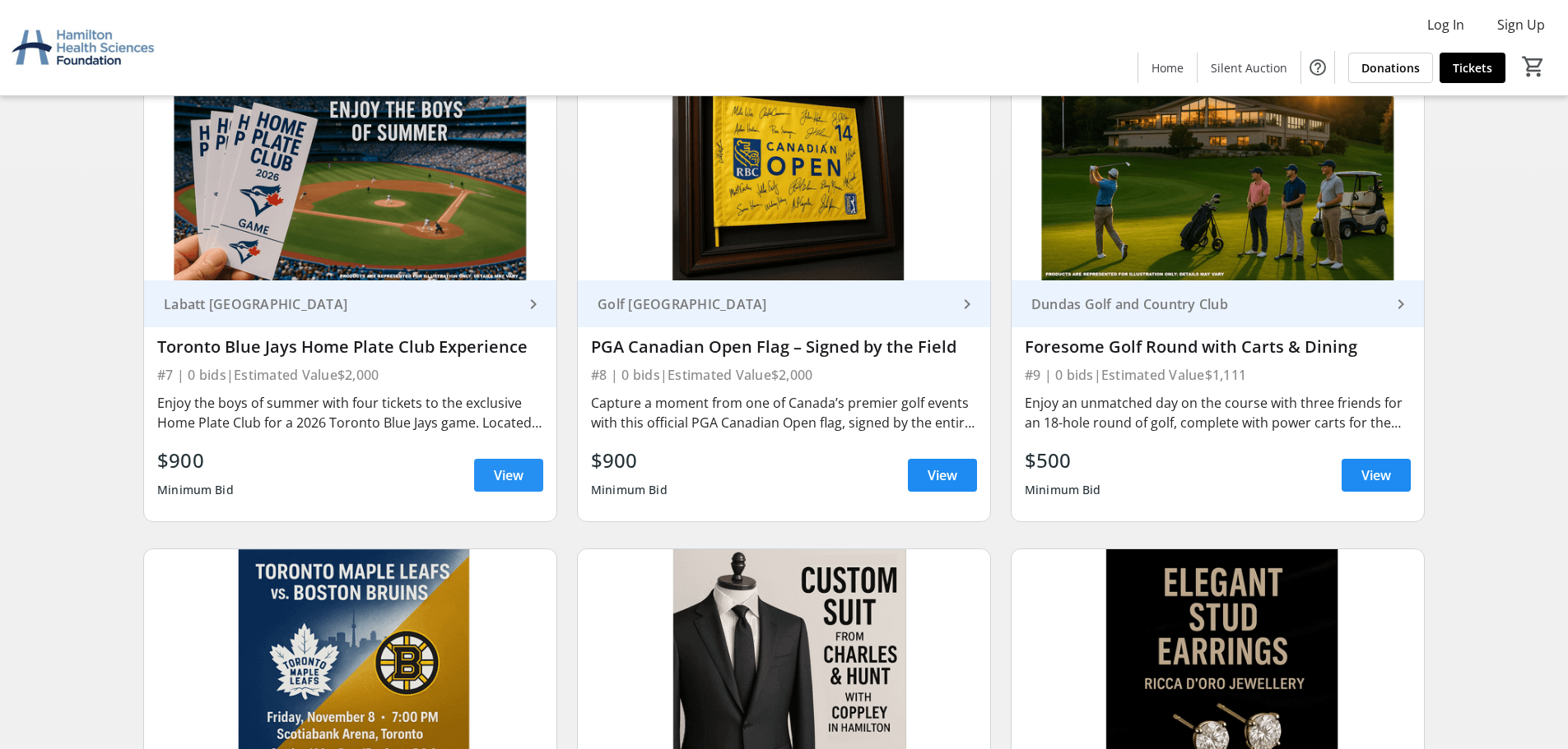
click at [505, 474] on span "View" at bounding box center [508, 475] width 30 height 20
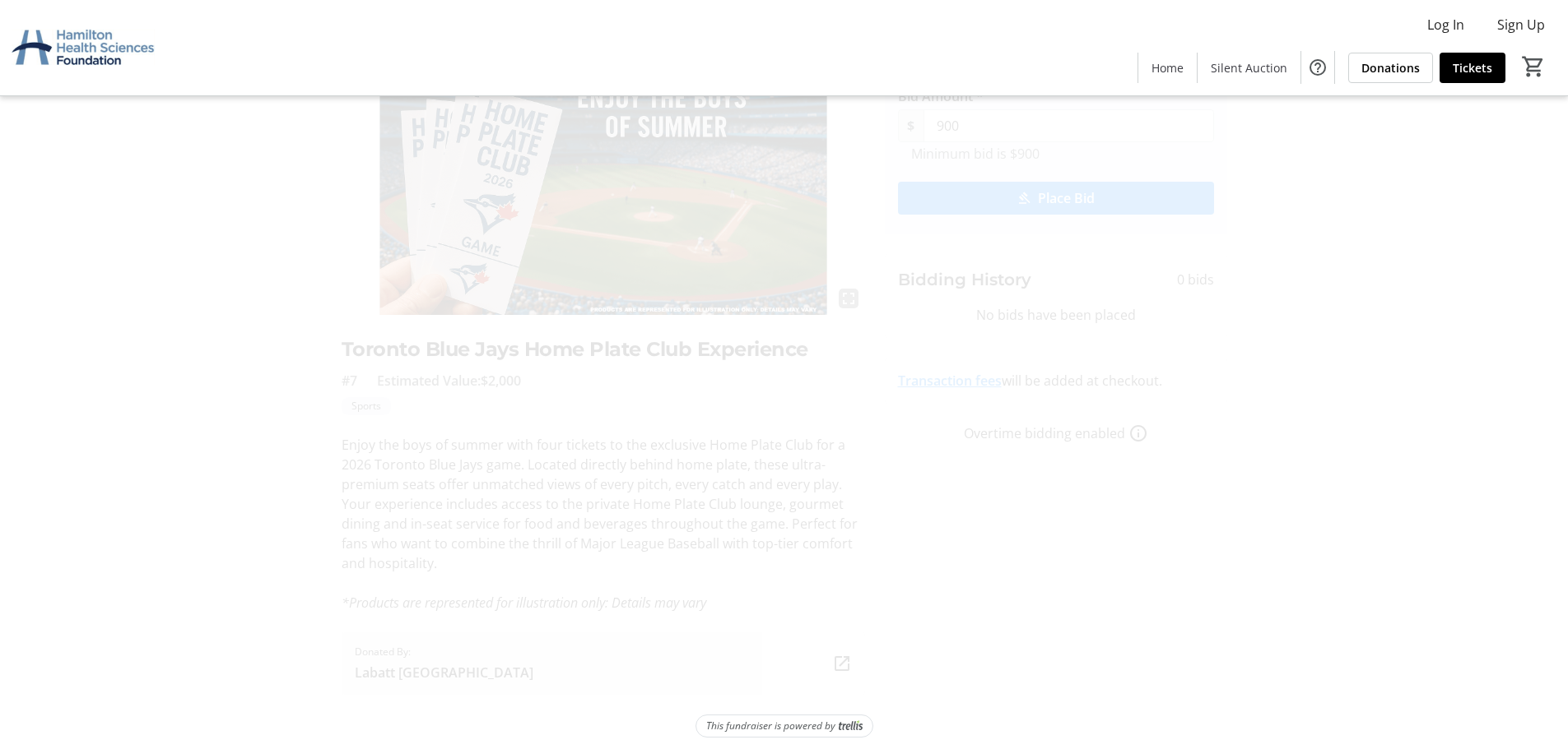
scroll to position [143, 0]
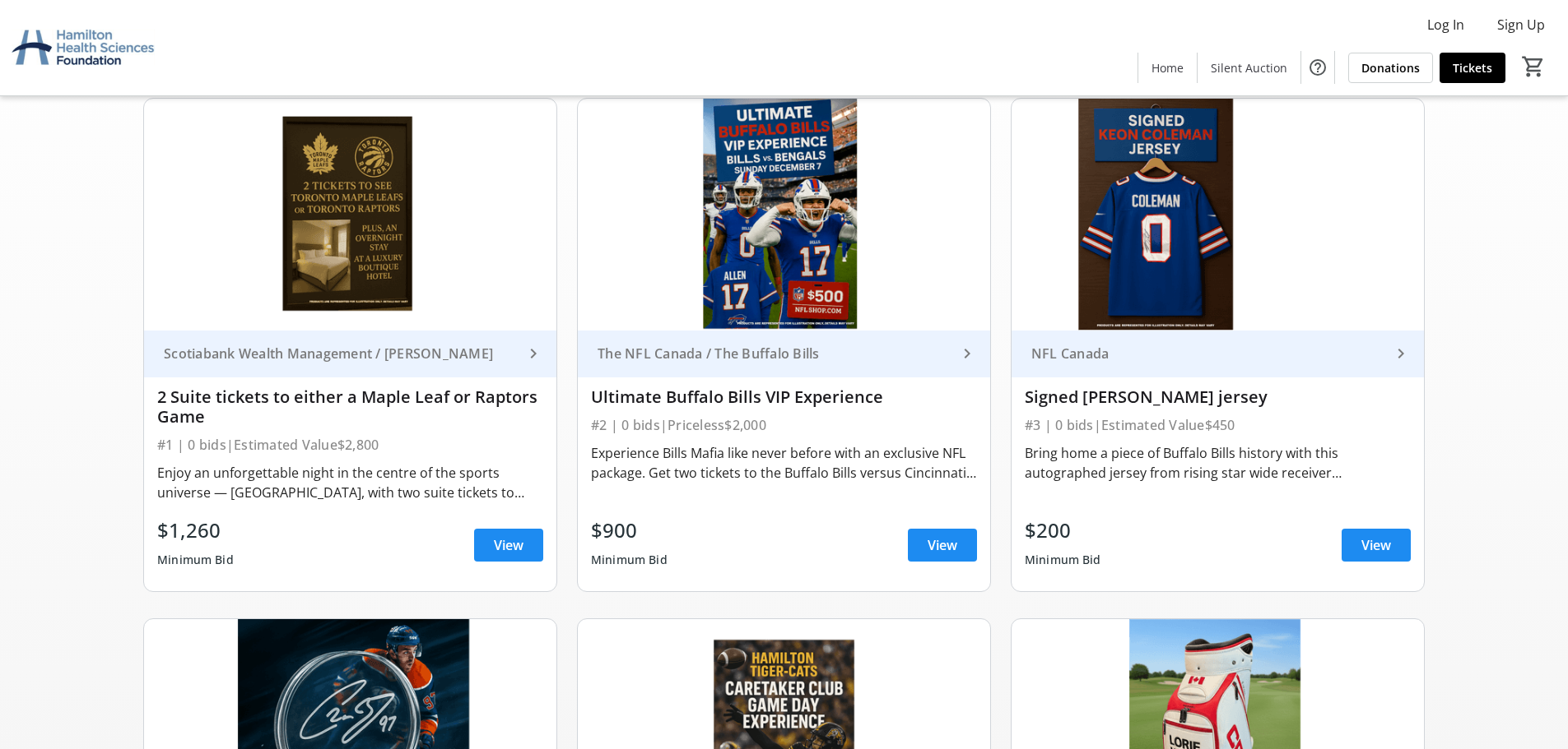
scroll to position [1234, 0]
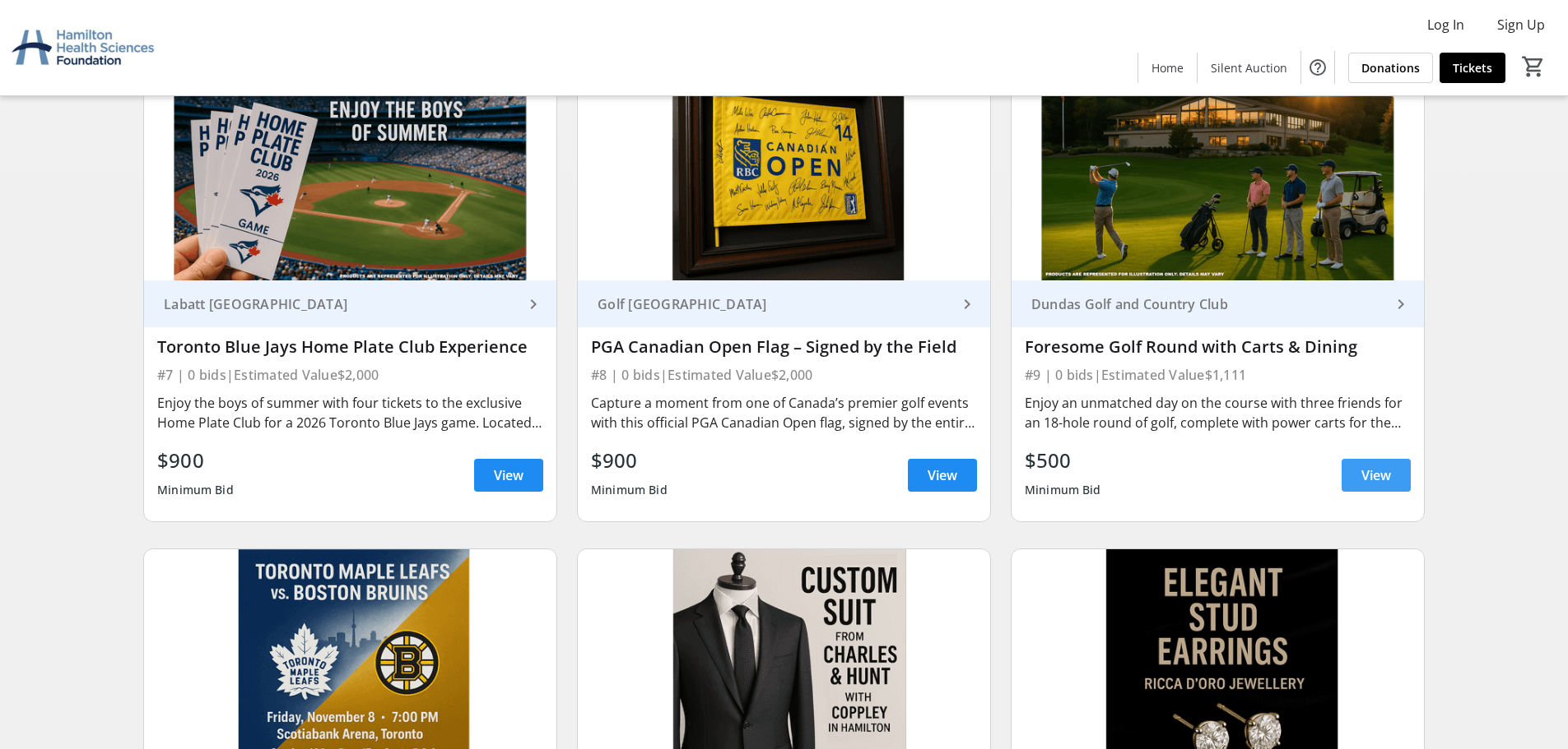
click at [1376, 478] on span "View" at bounding box center [1377, 475] width 30 height 20
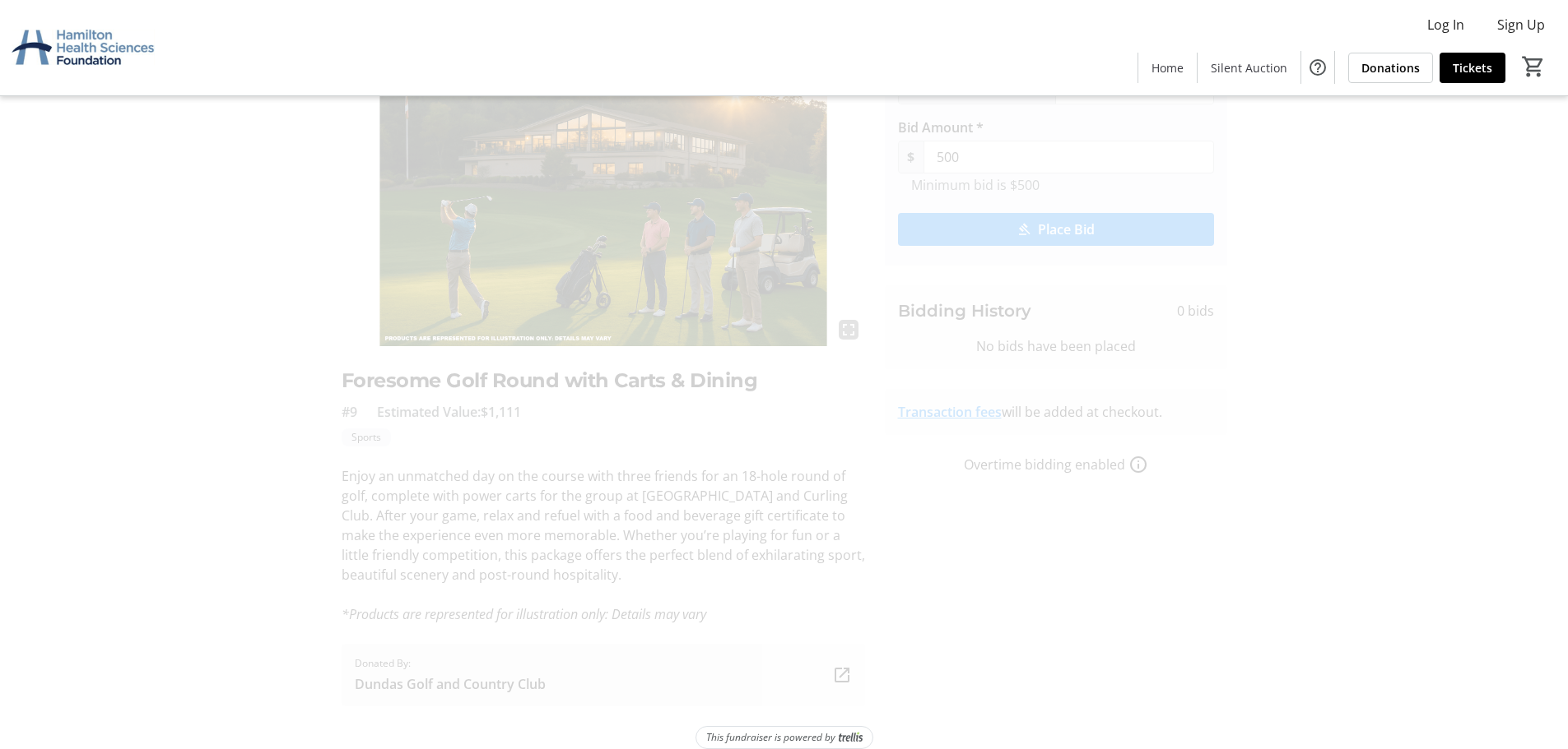
scroll to position [123, 0]
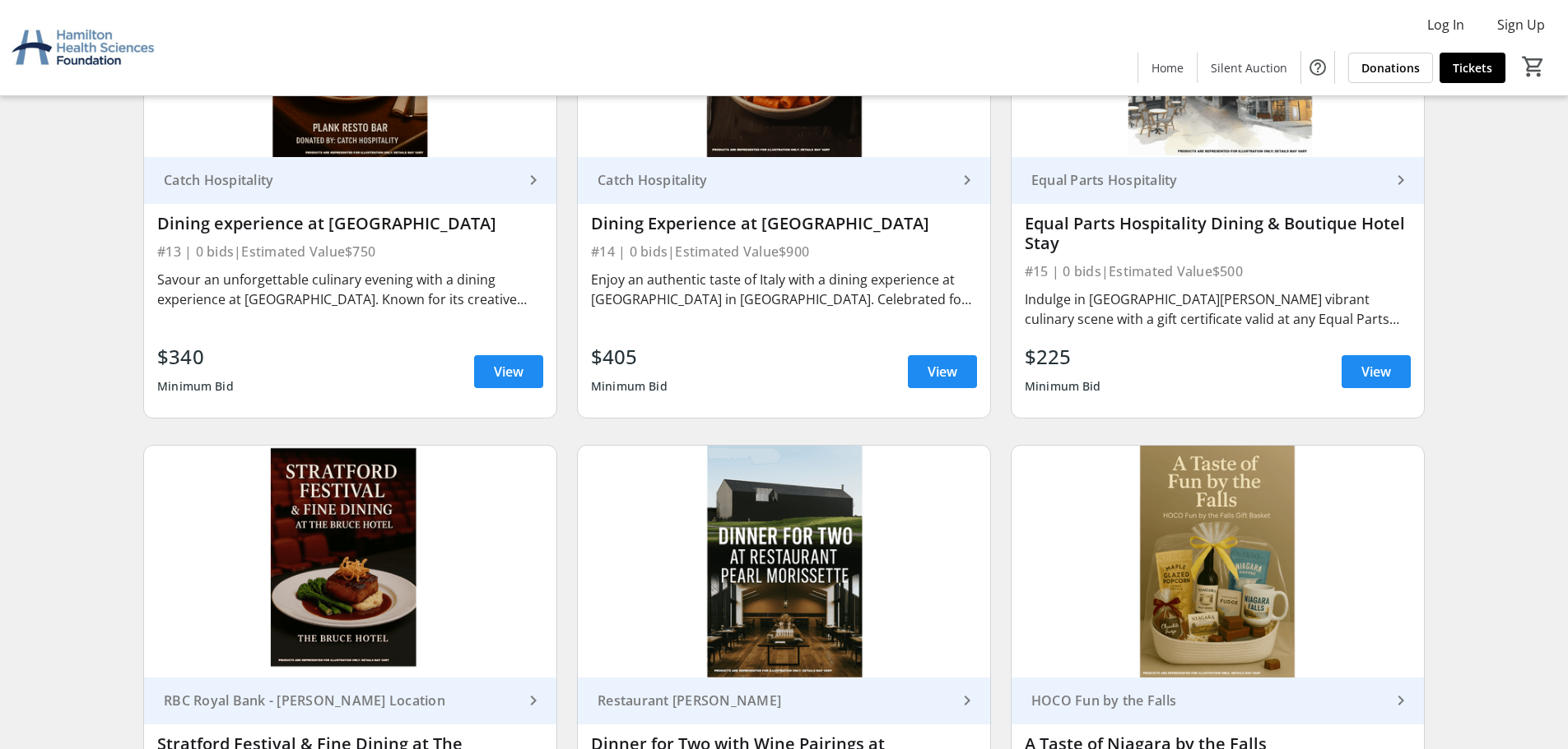
scroll to position [2386, 0]
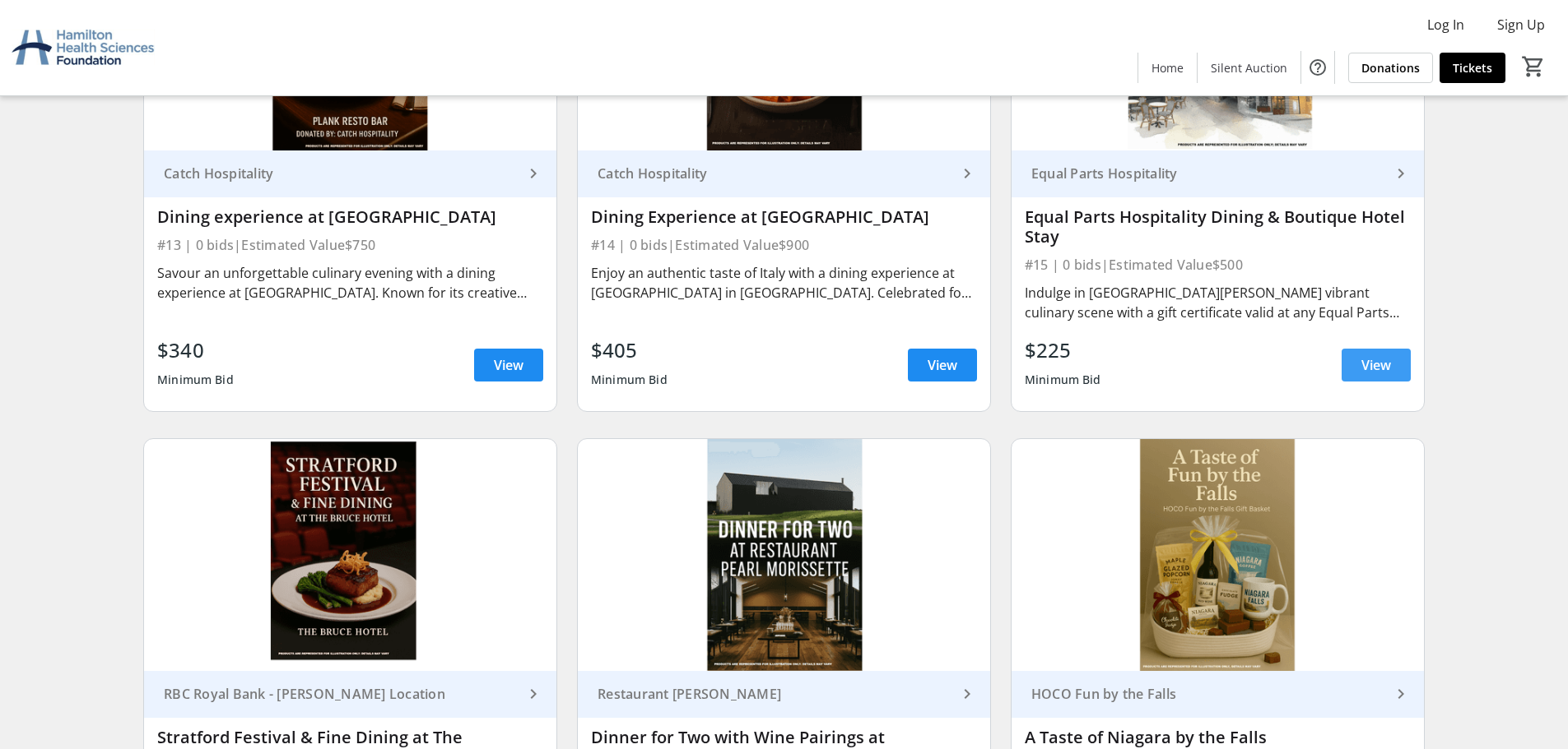
click at [1367, 369] on span "View" at bounding box center [1377, 365] width 30 height 20
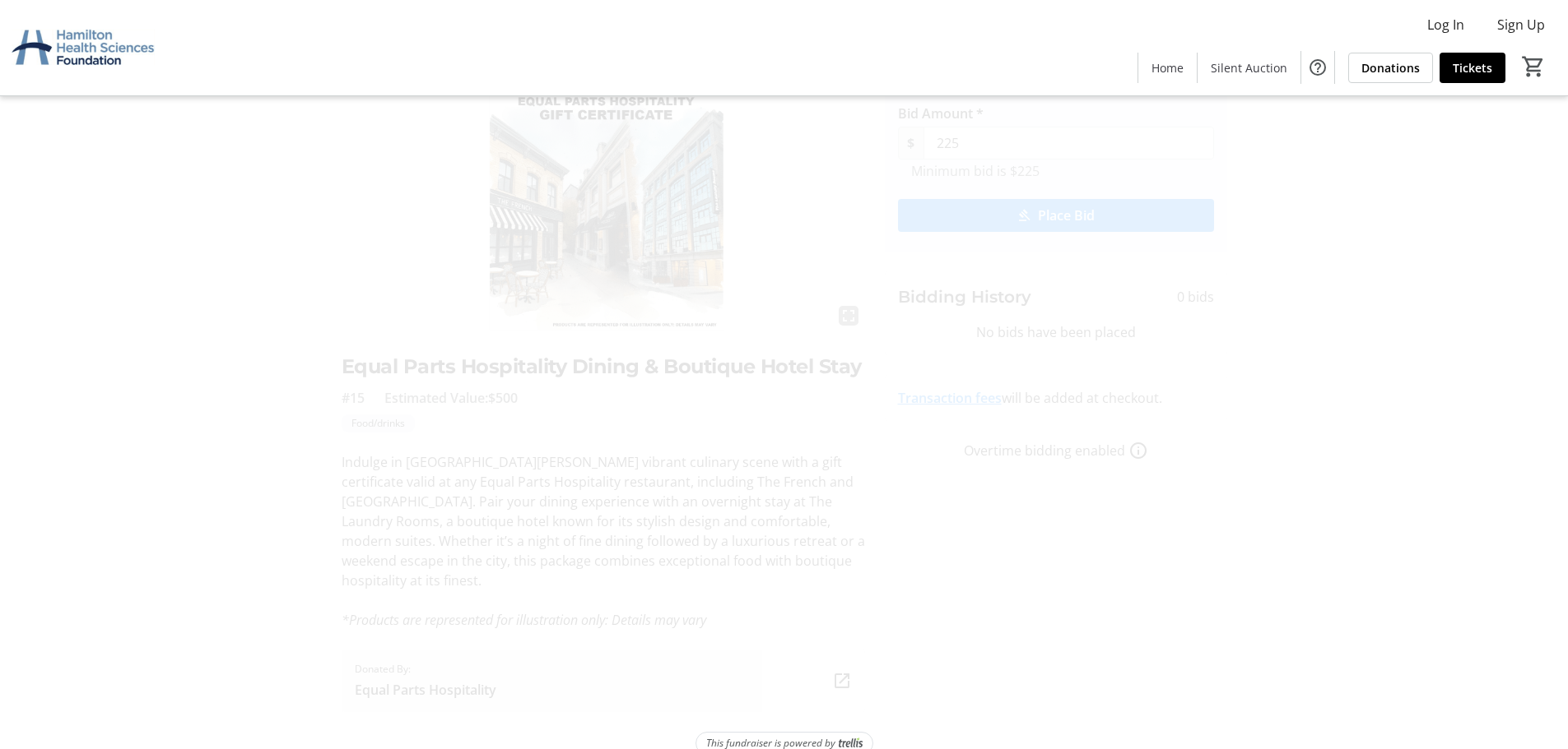
scroll to position [123, 0]
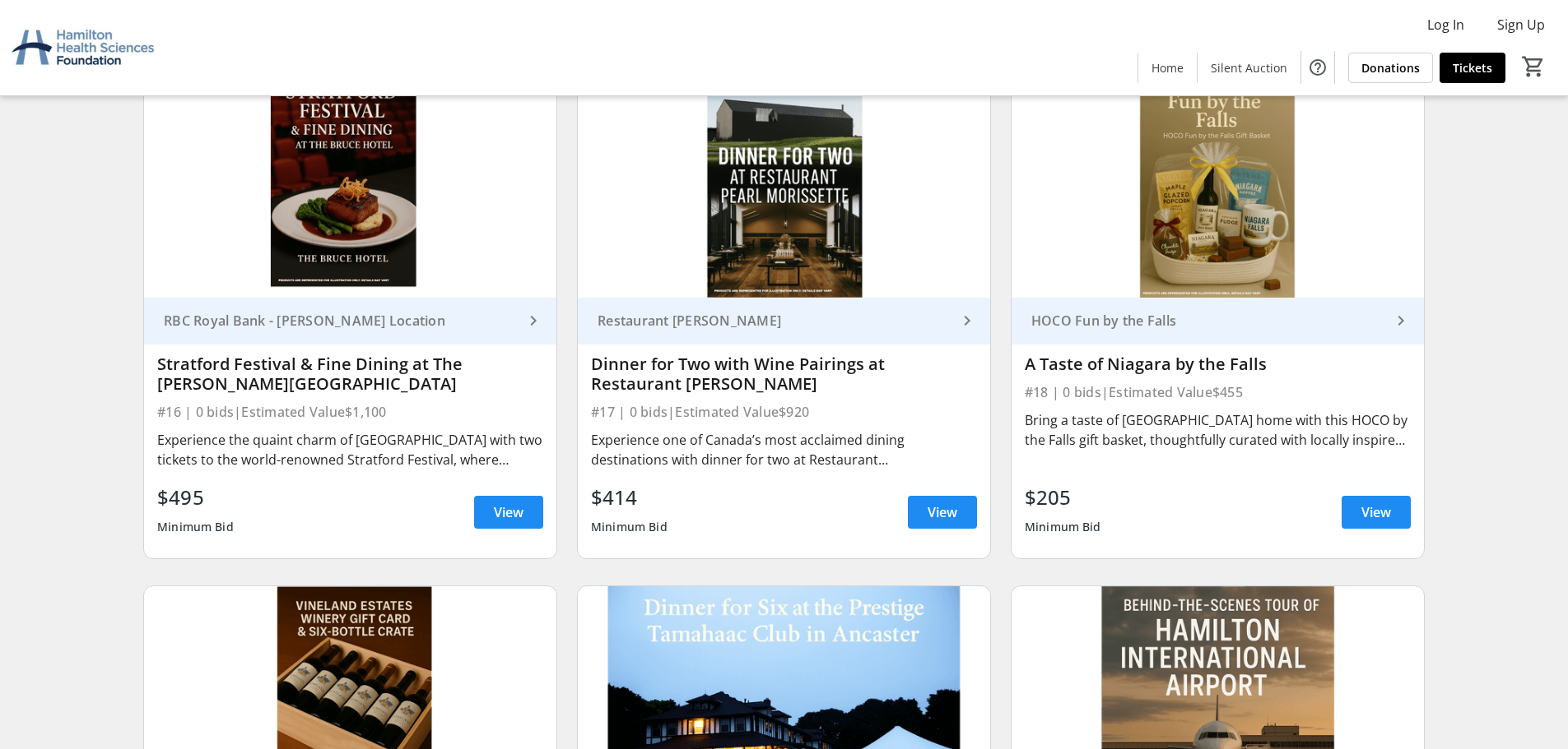
scroll to position [2797, 0]
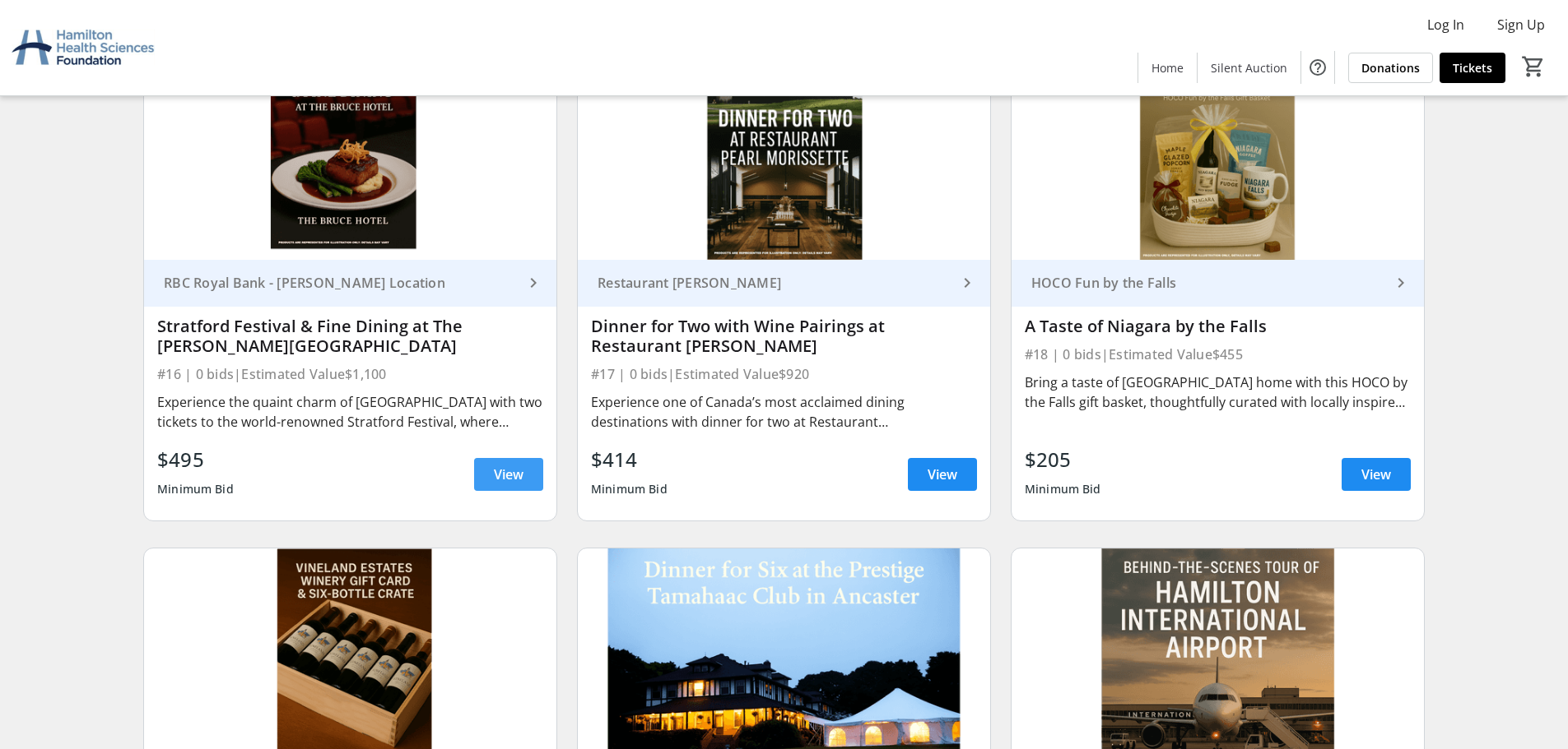
click at [512, 475] on span "View" at bounding box center [508, 474] width 30 height 20
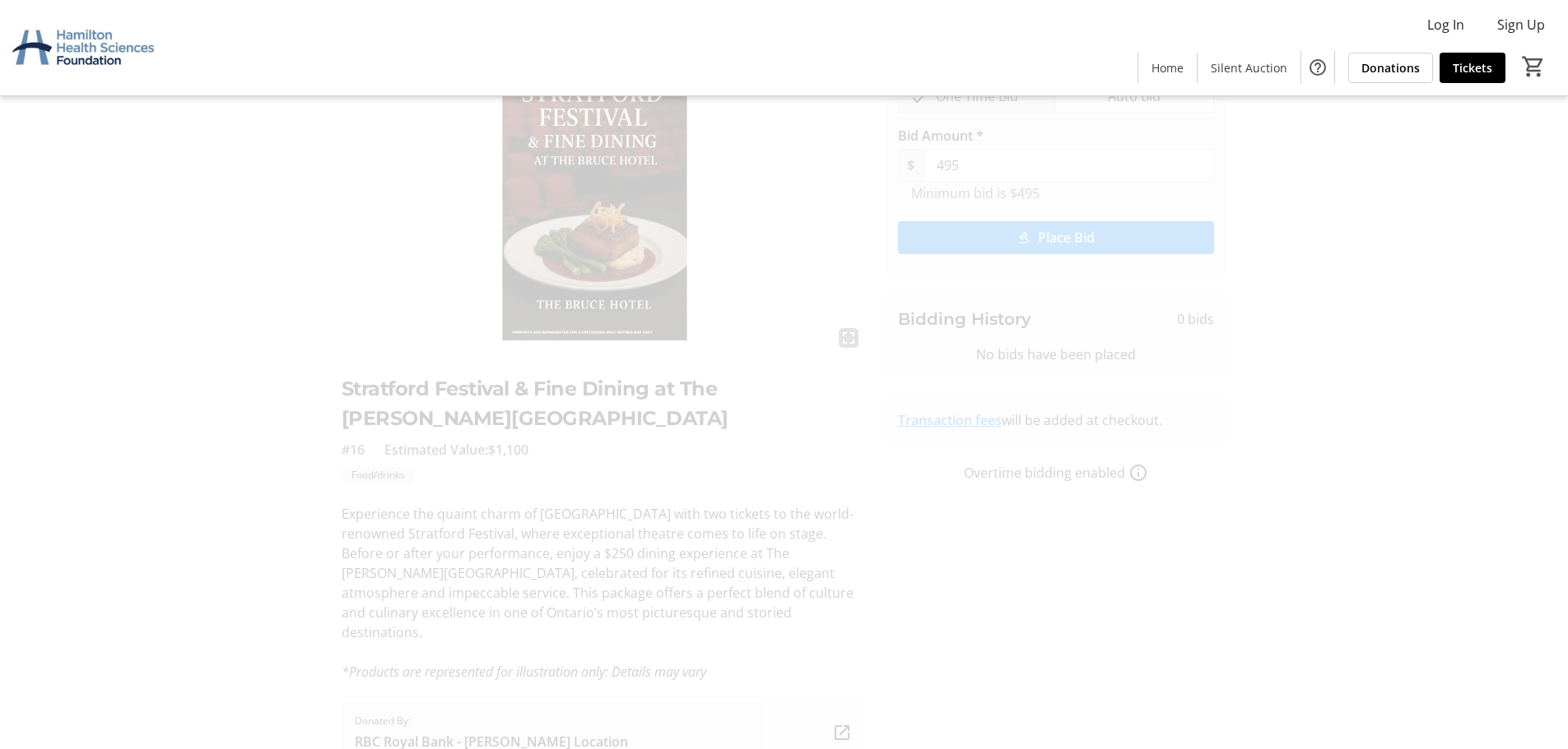
scroll to position [123, 0]
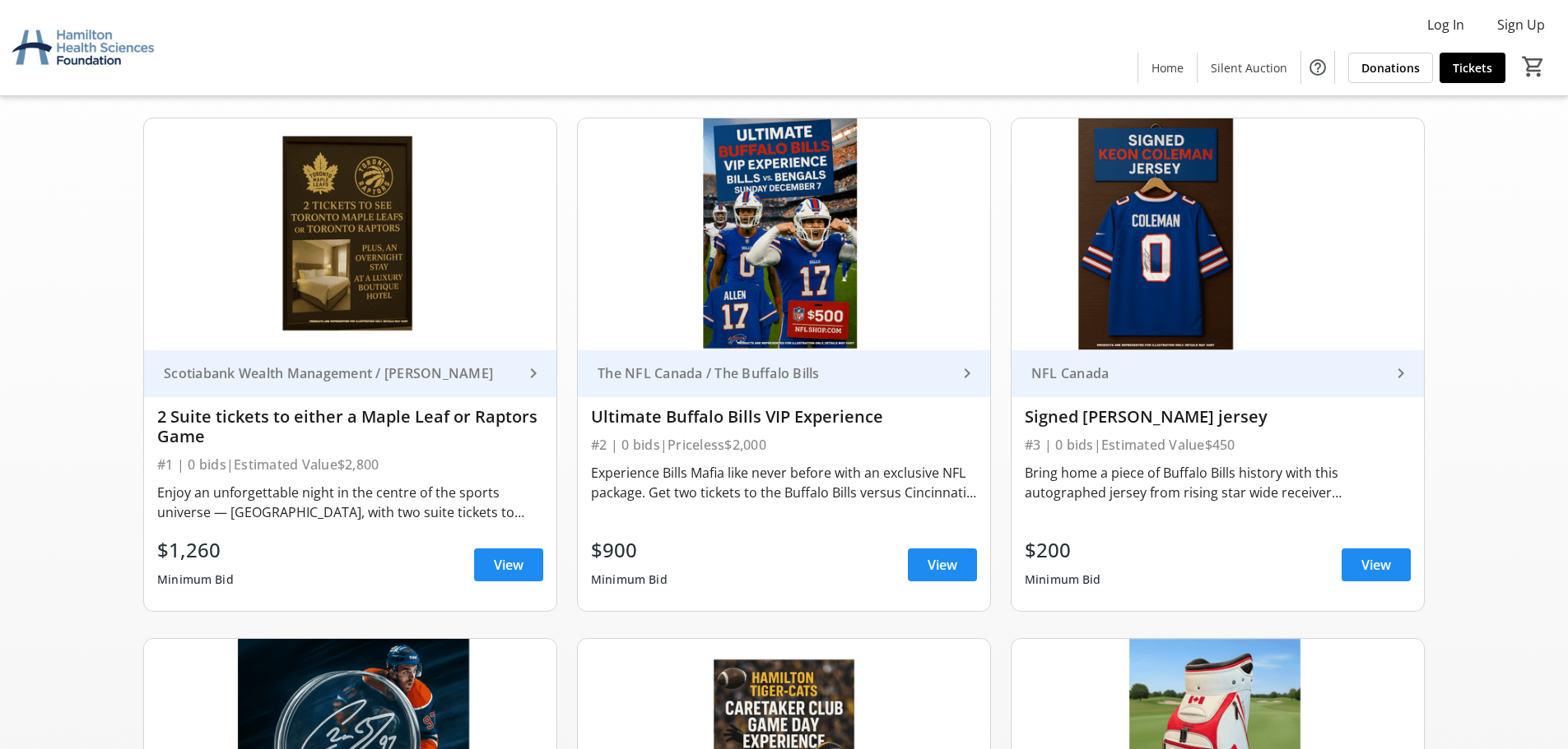
scroll to position [2797, 0]
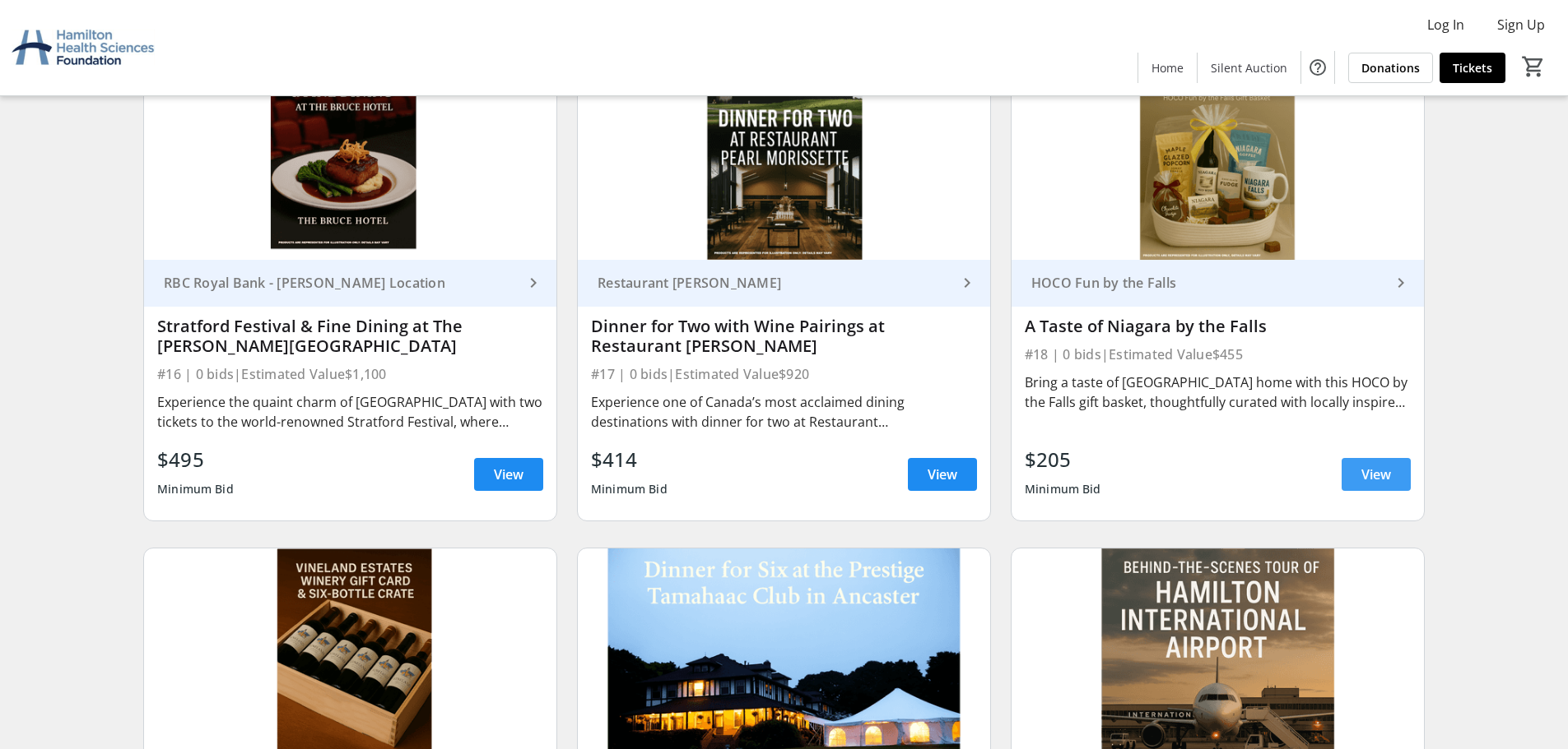
click at [1359, 478] on span at bounding box center [1376, 474] width 69 height 39
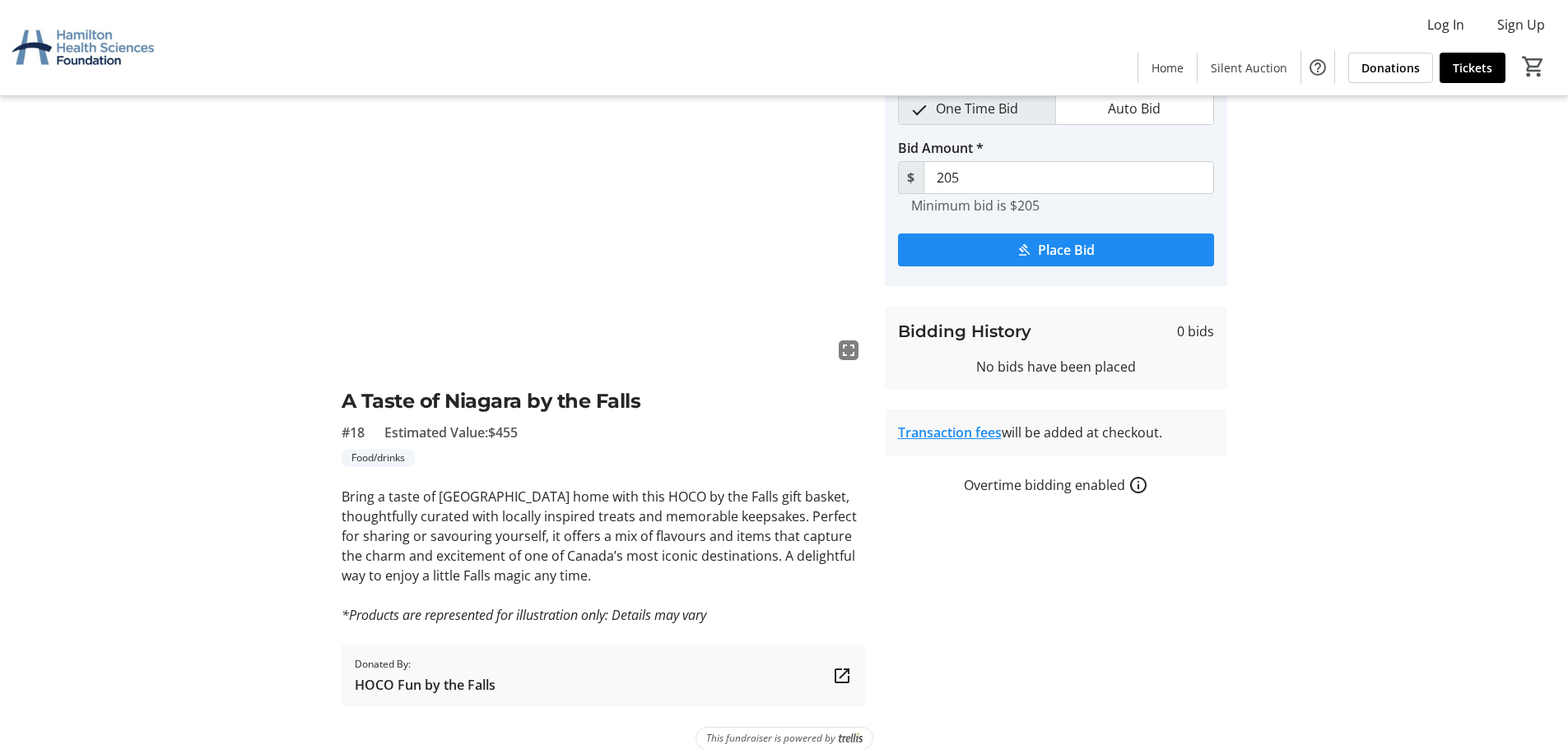
scroll to position [104, 0]
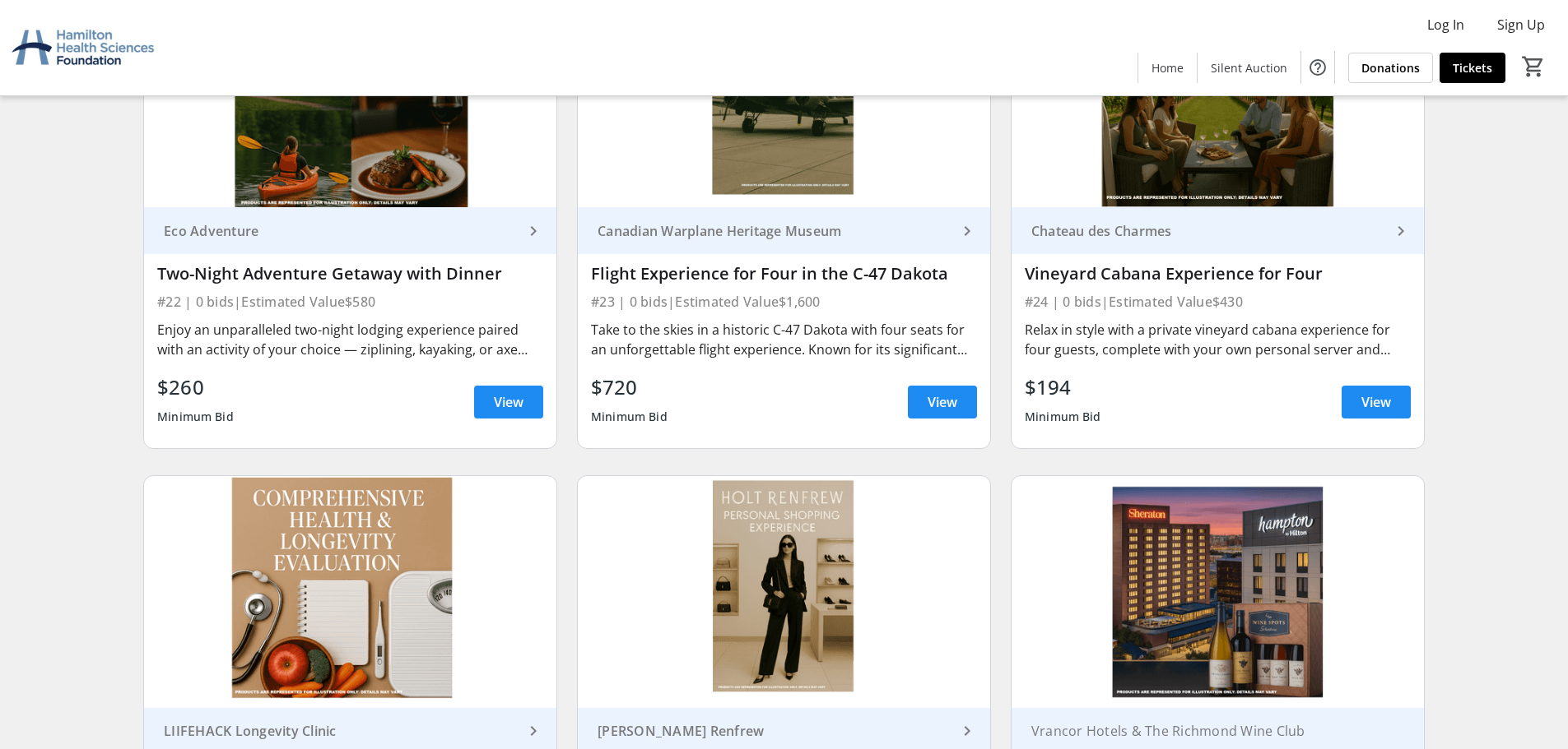
scroll to position [3866, 0]
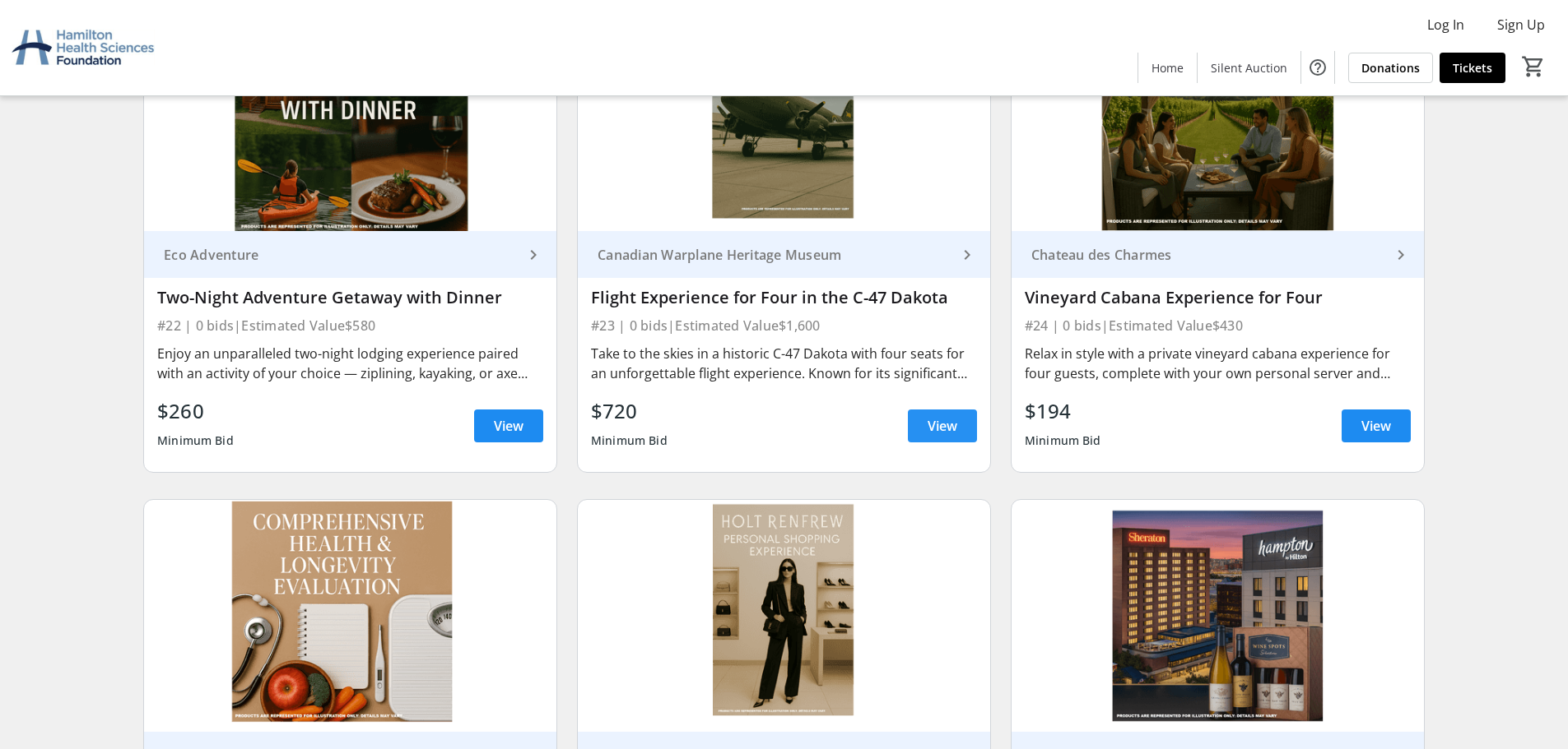
click at [943, 433] on span "View" at bounding box center [943, 426] width 30 height 20
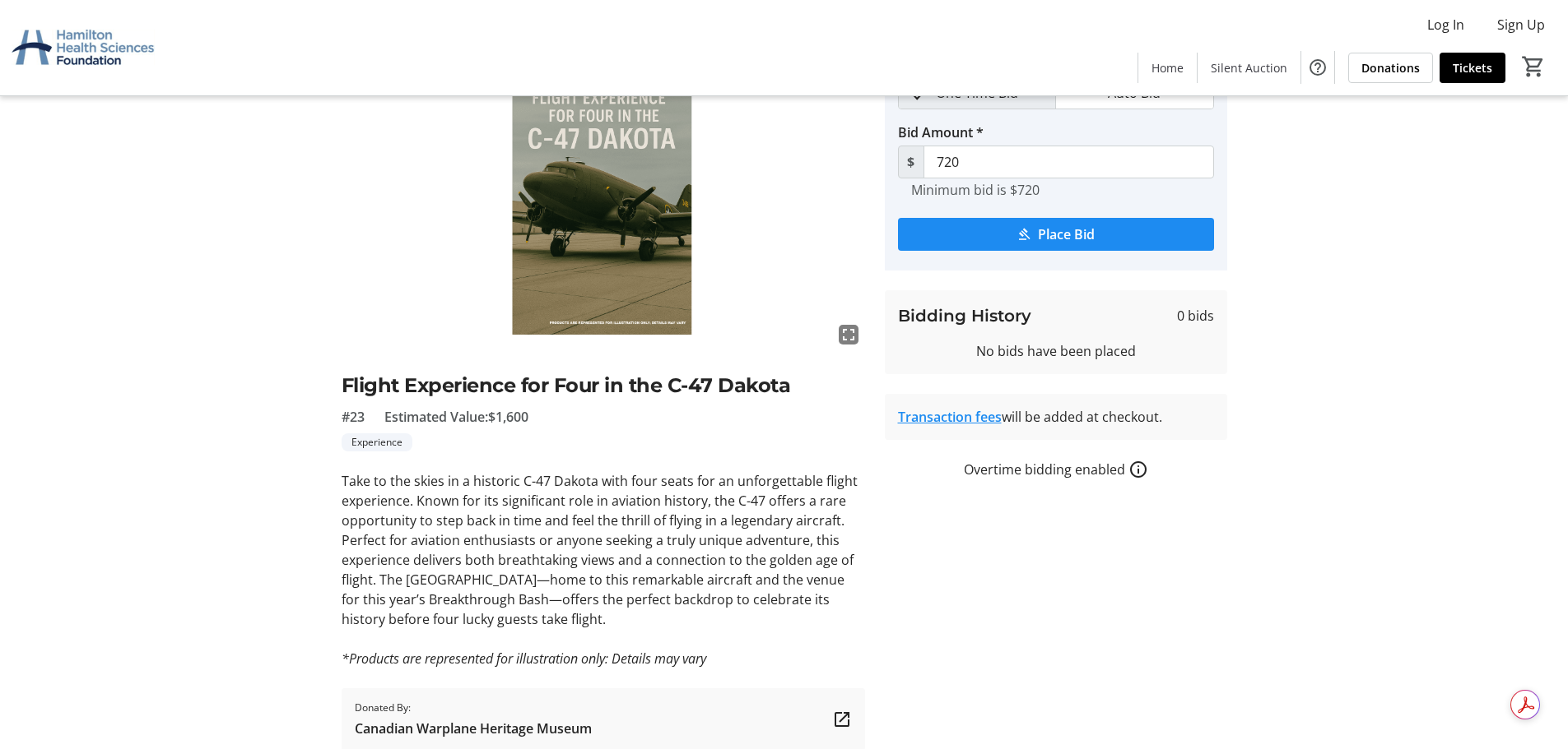
scroll to position [163, 0]
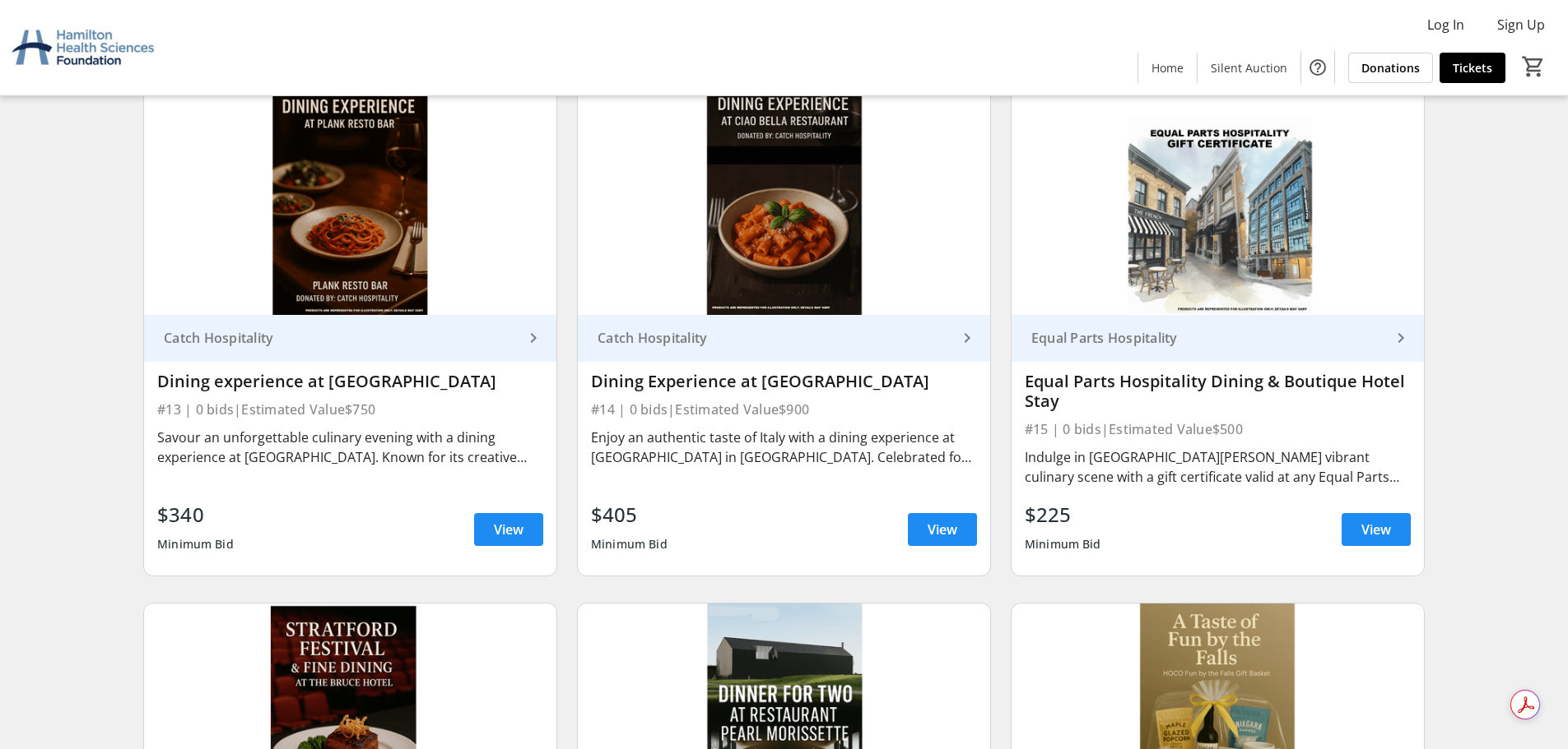
scroll to position [2139, 0]
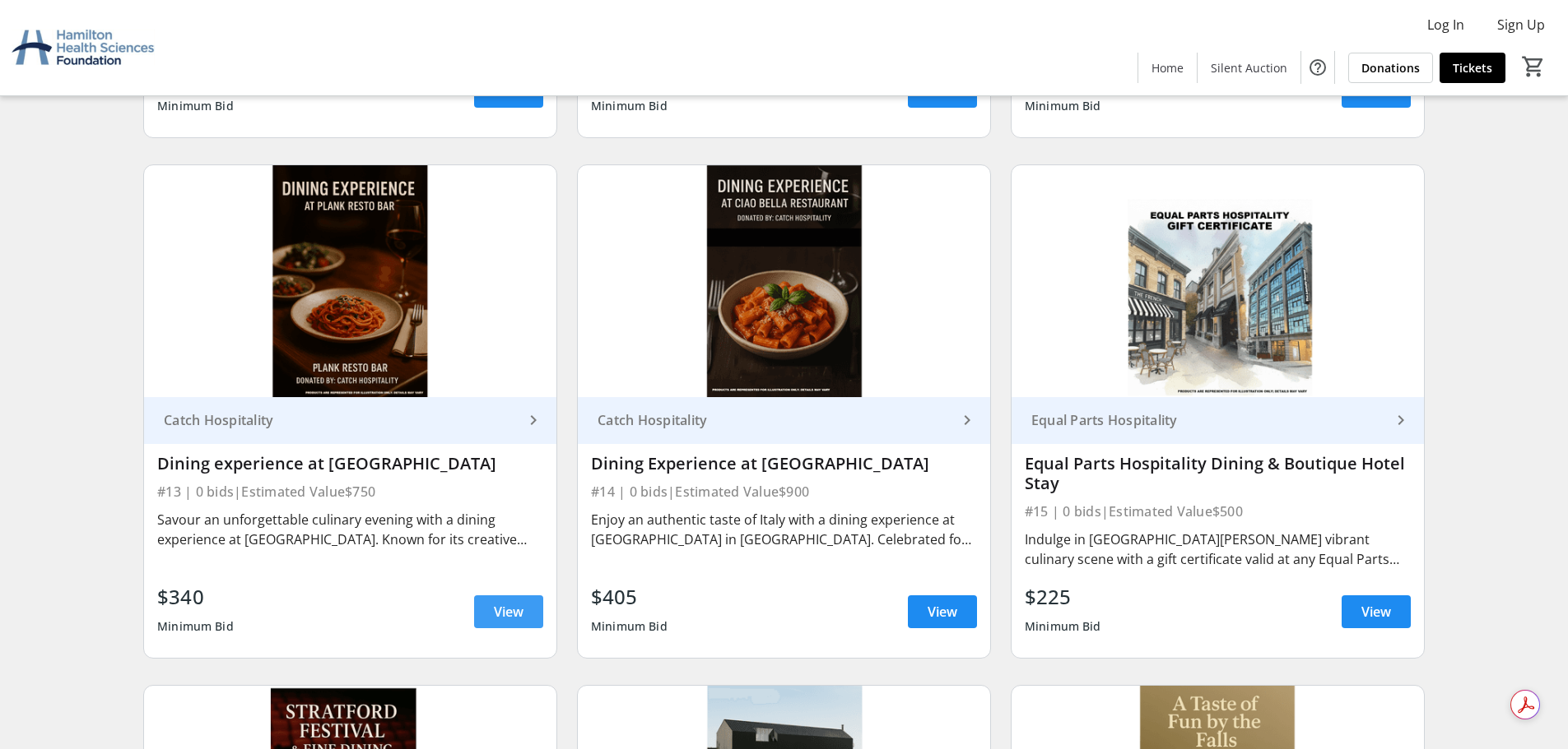
click at [519, 605] on span "View" at bounding box center [508, 612] width 30 height 20
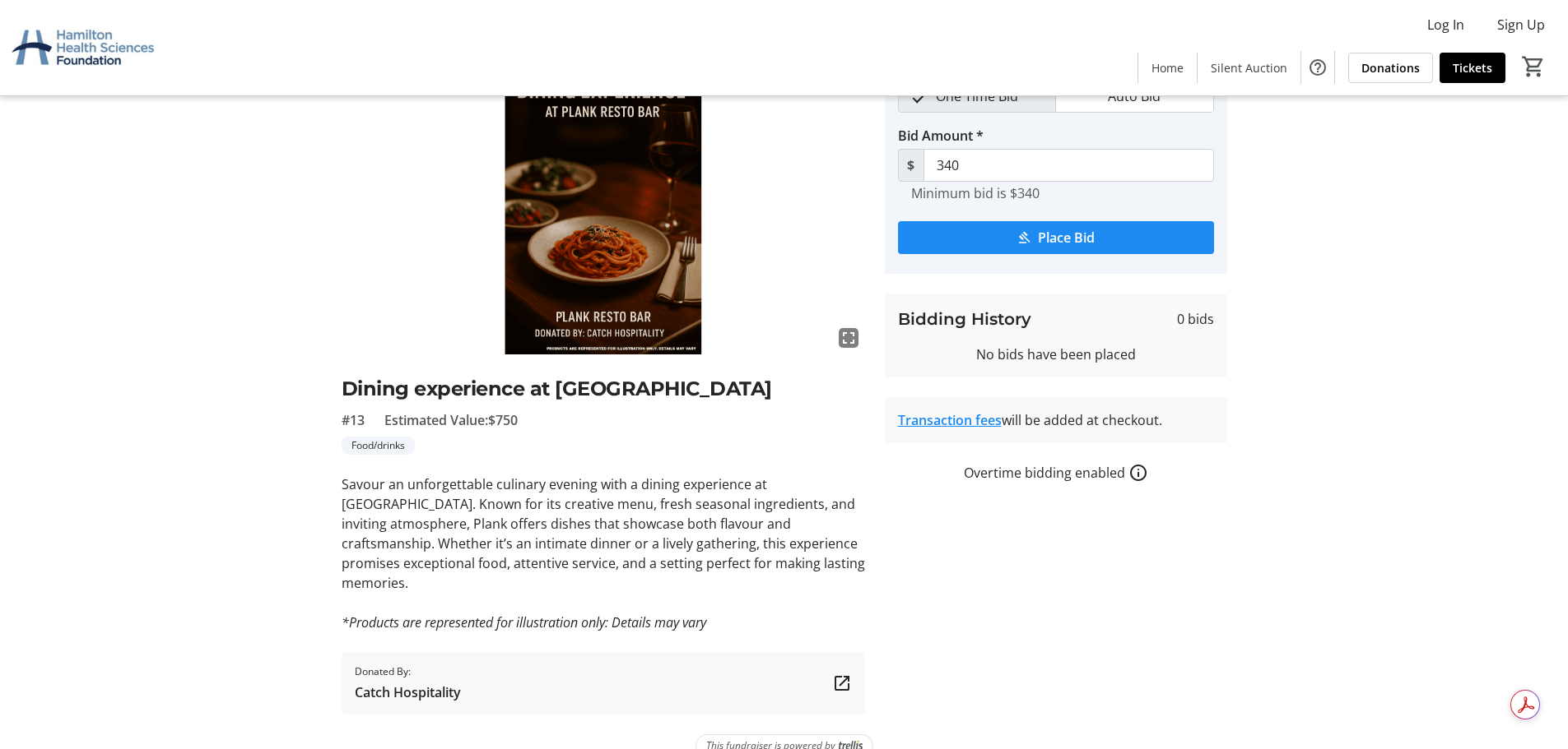
scroll to position [123, 0]
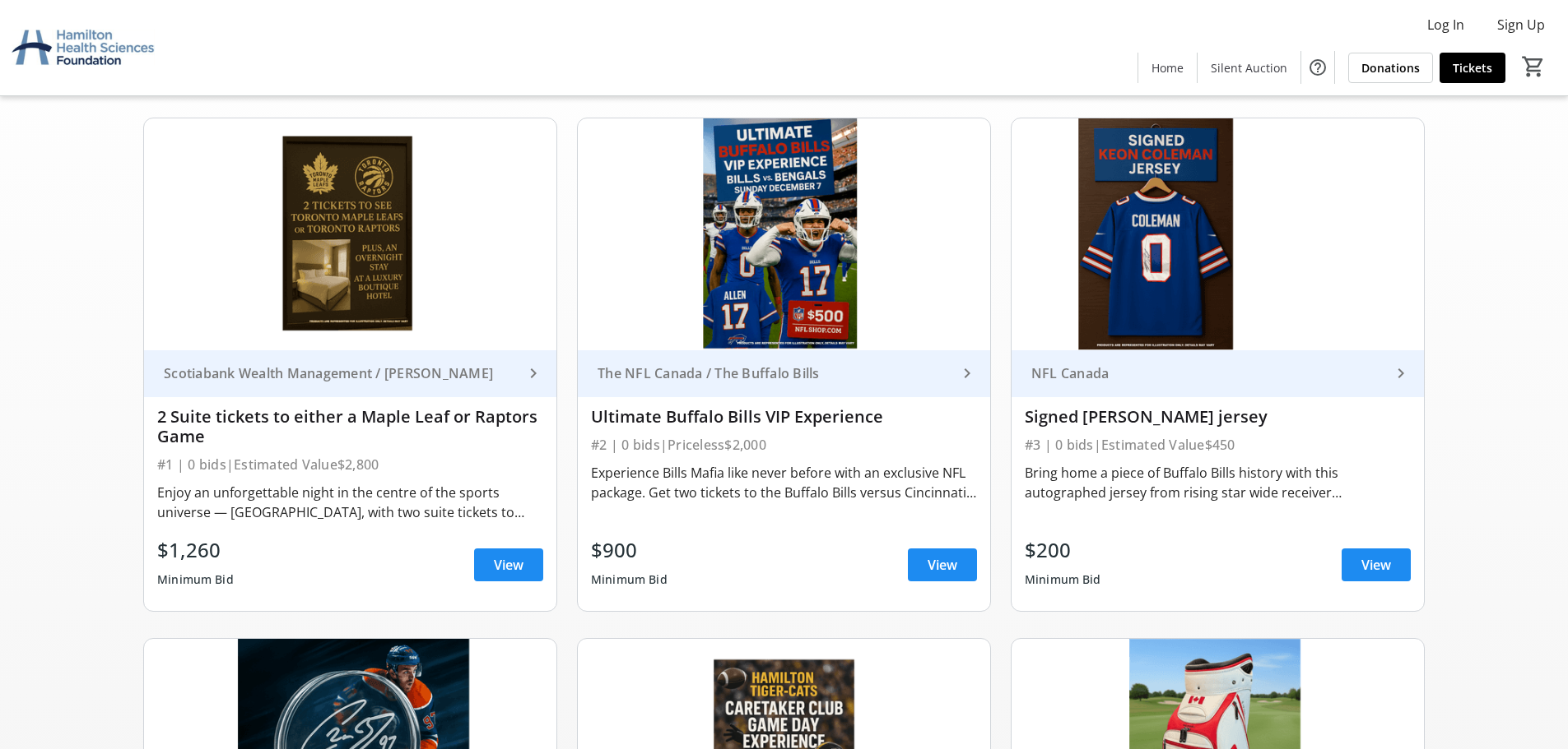
scroll to position [2139, 0]
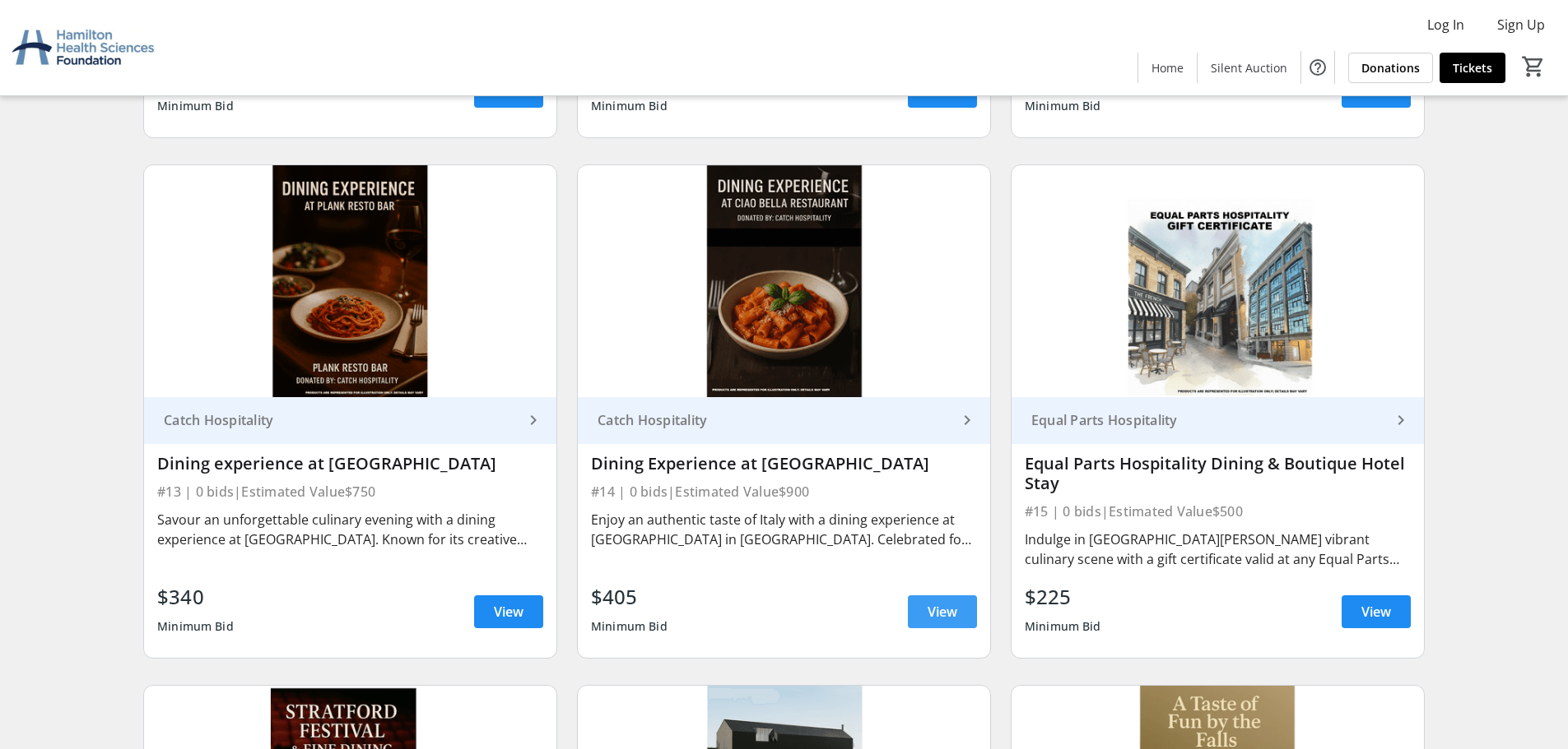
click at [936, 610] on span "View" at bounding box center [943, 612] width 30 height 20
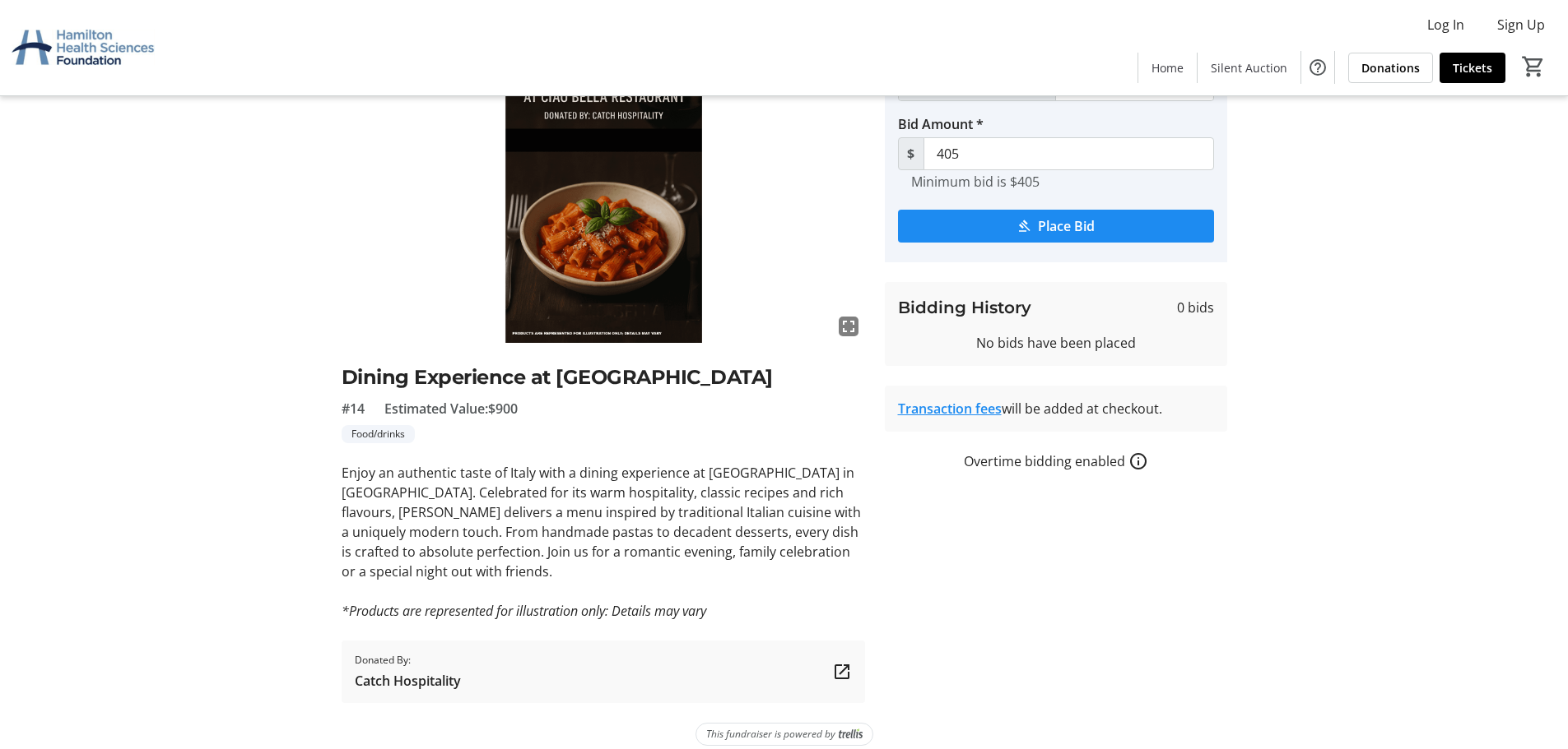
scroll to position [123, 0]
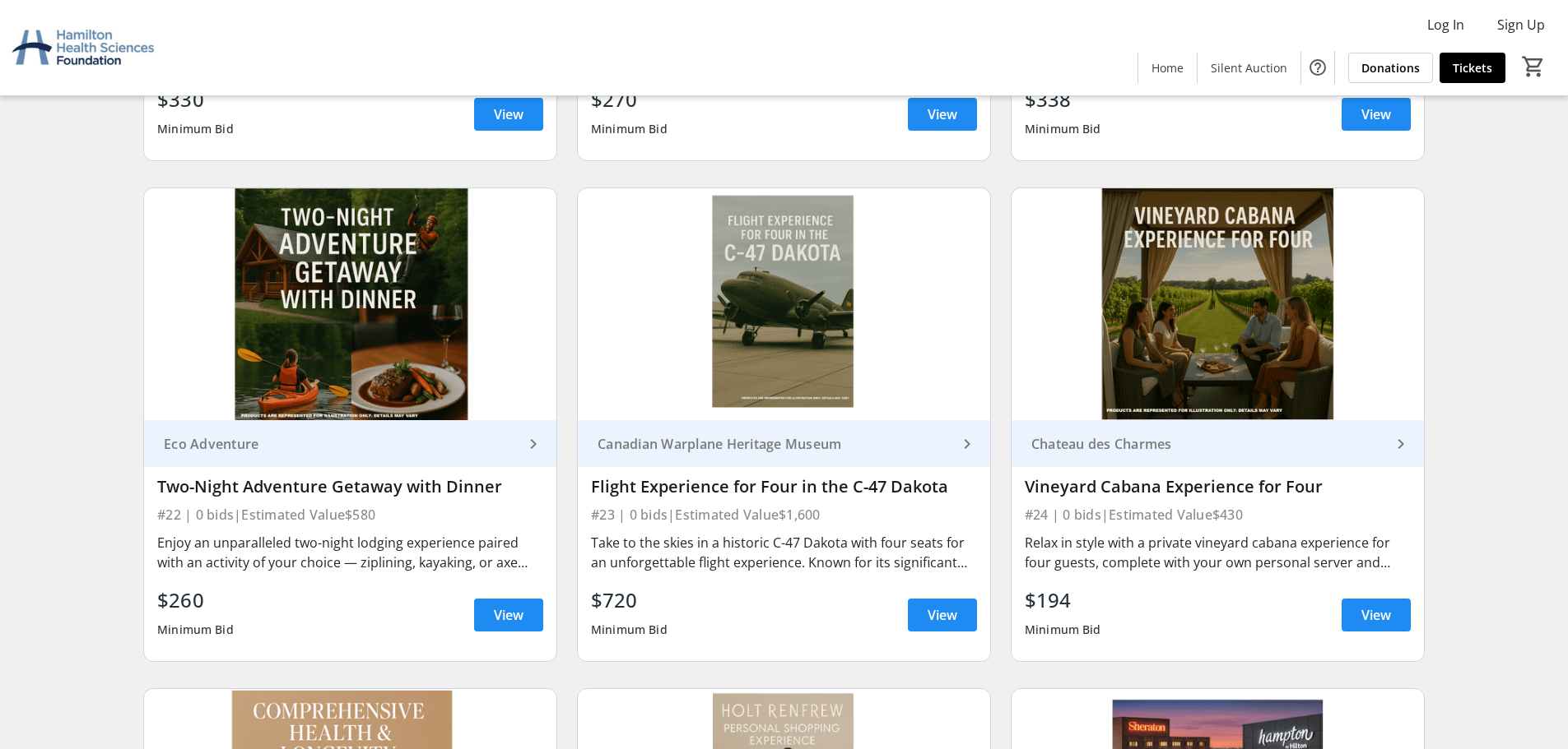
scroll to position [3702, 0]
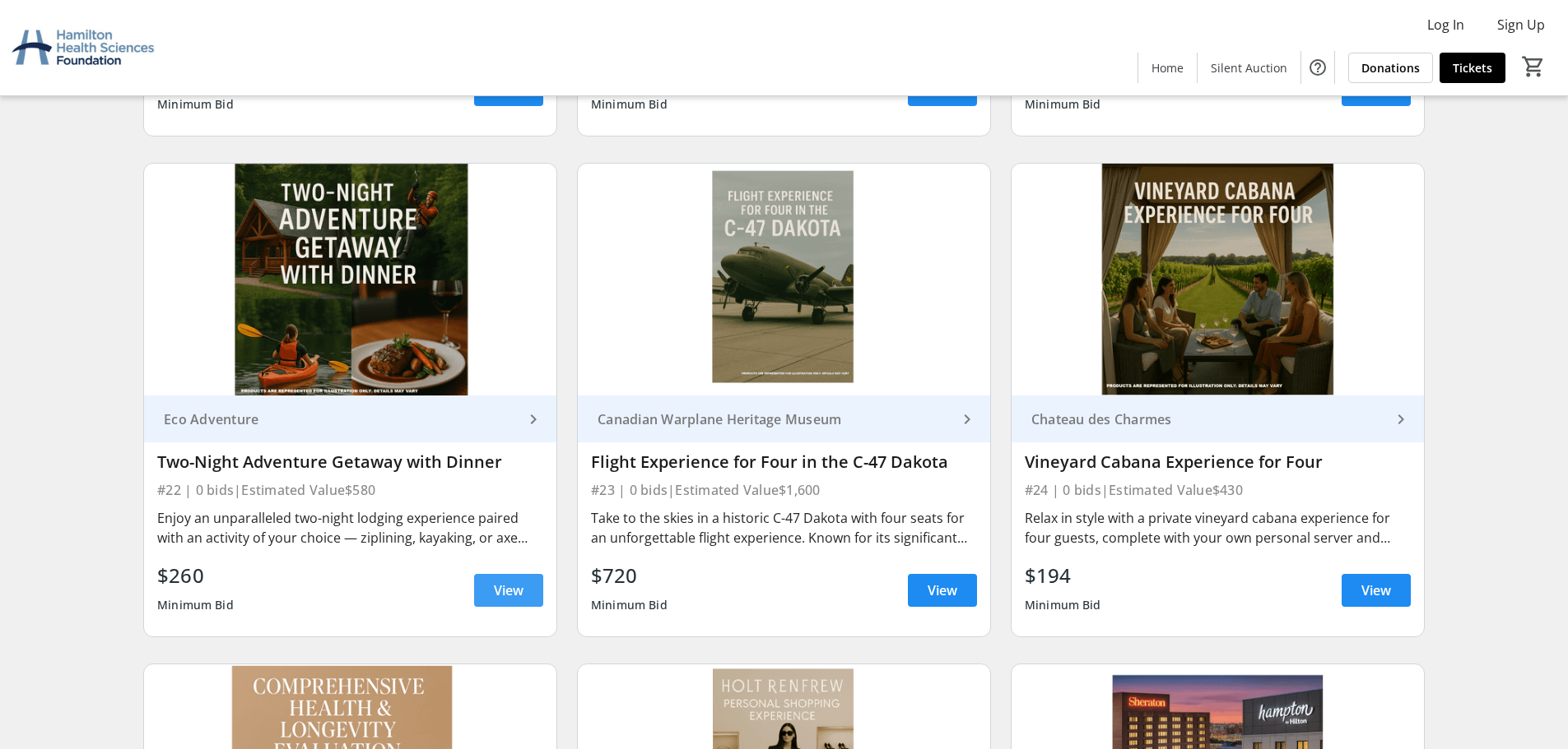
click at [519, 584] on span "View" at bounding box center [508, 590] width 30 height 20
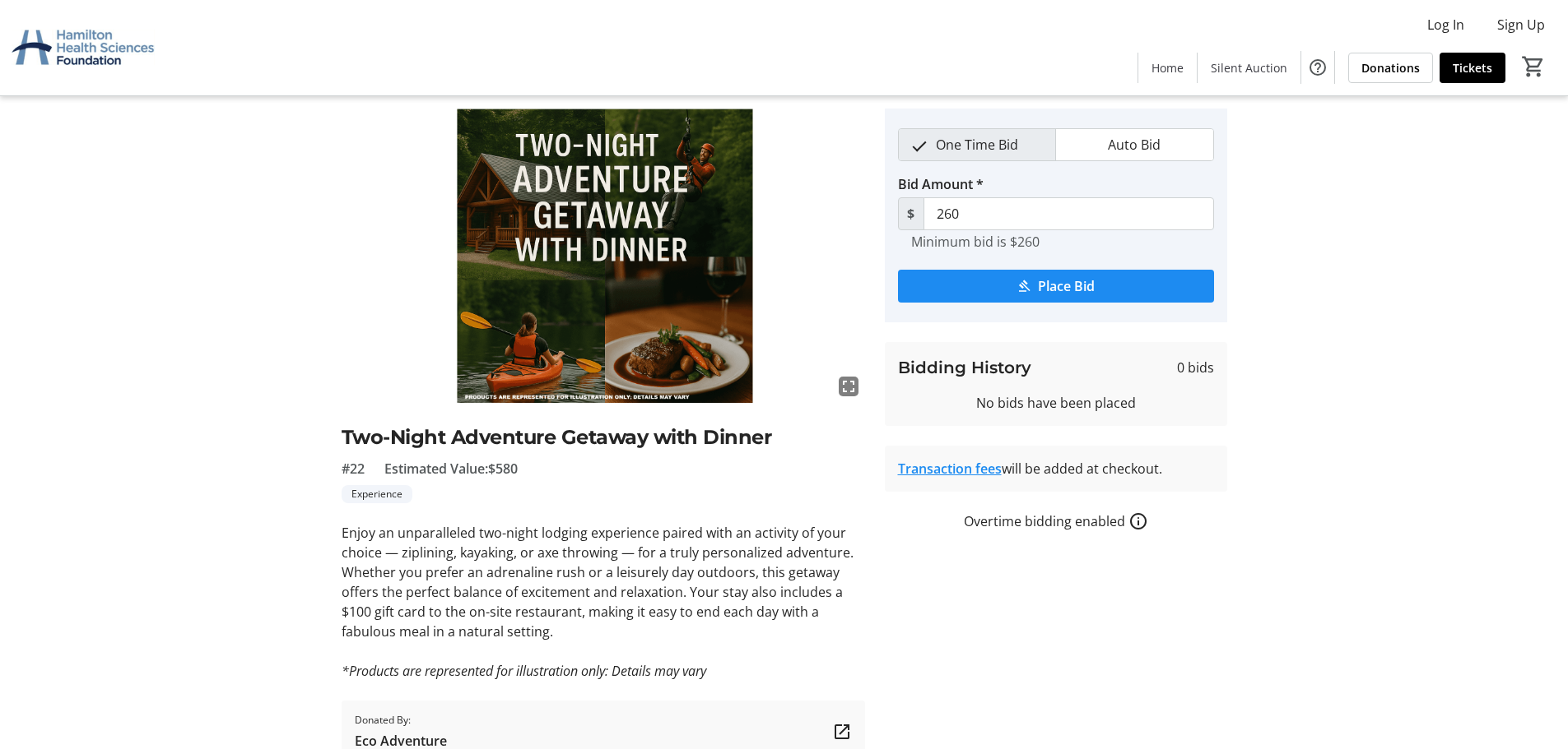
scroll to position [82, 0]
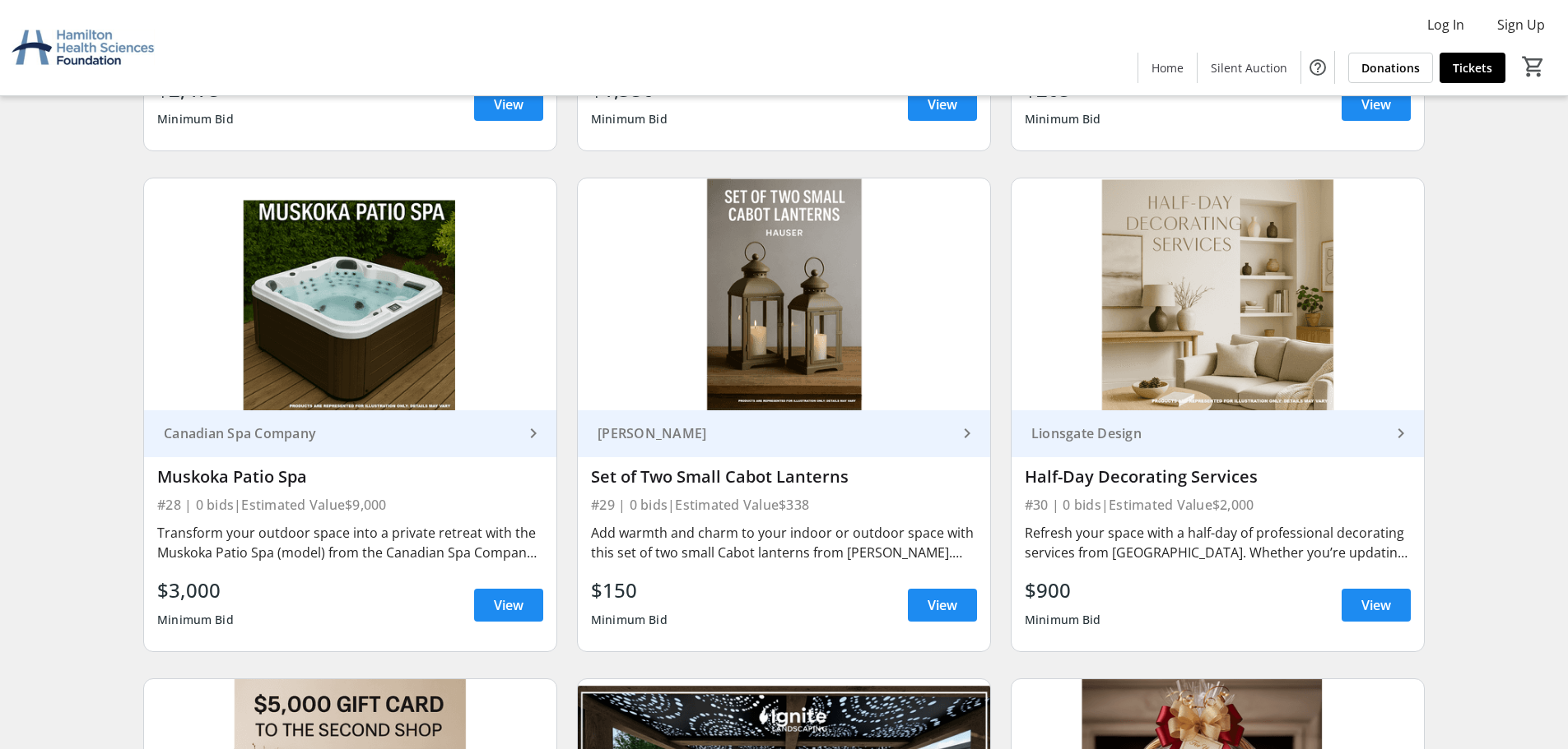
scroll to position [4772, 0]
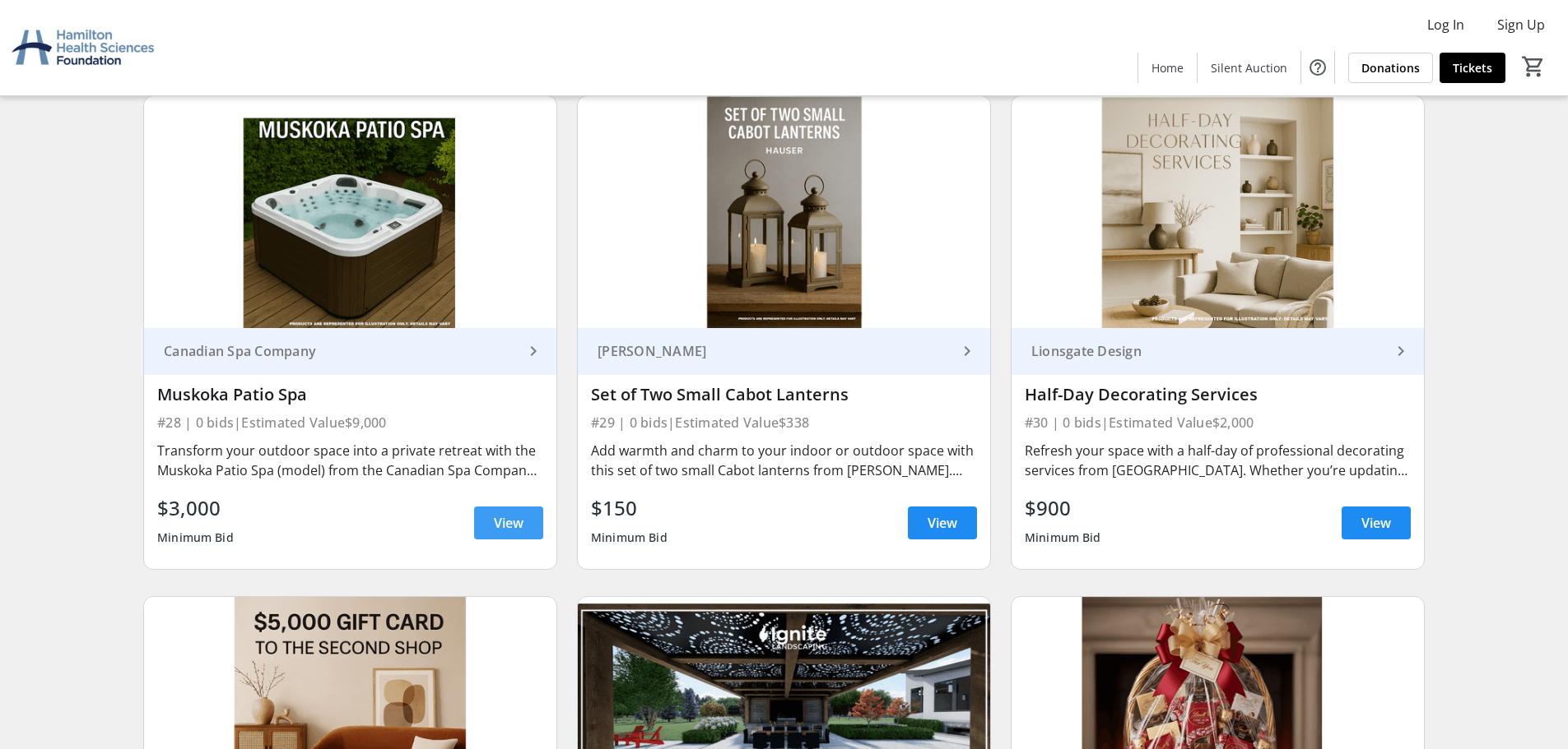
click at [509, 527] on span "View" at bounding box center [508, 523] width 30 height 20
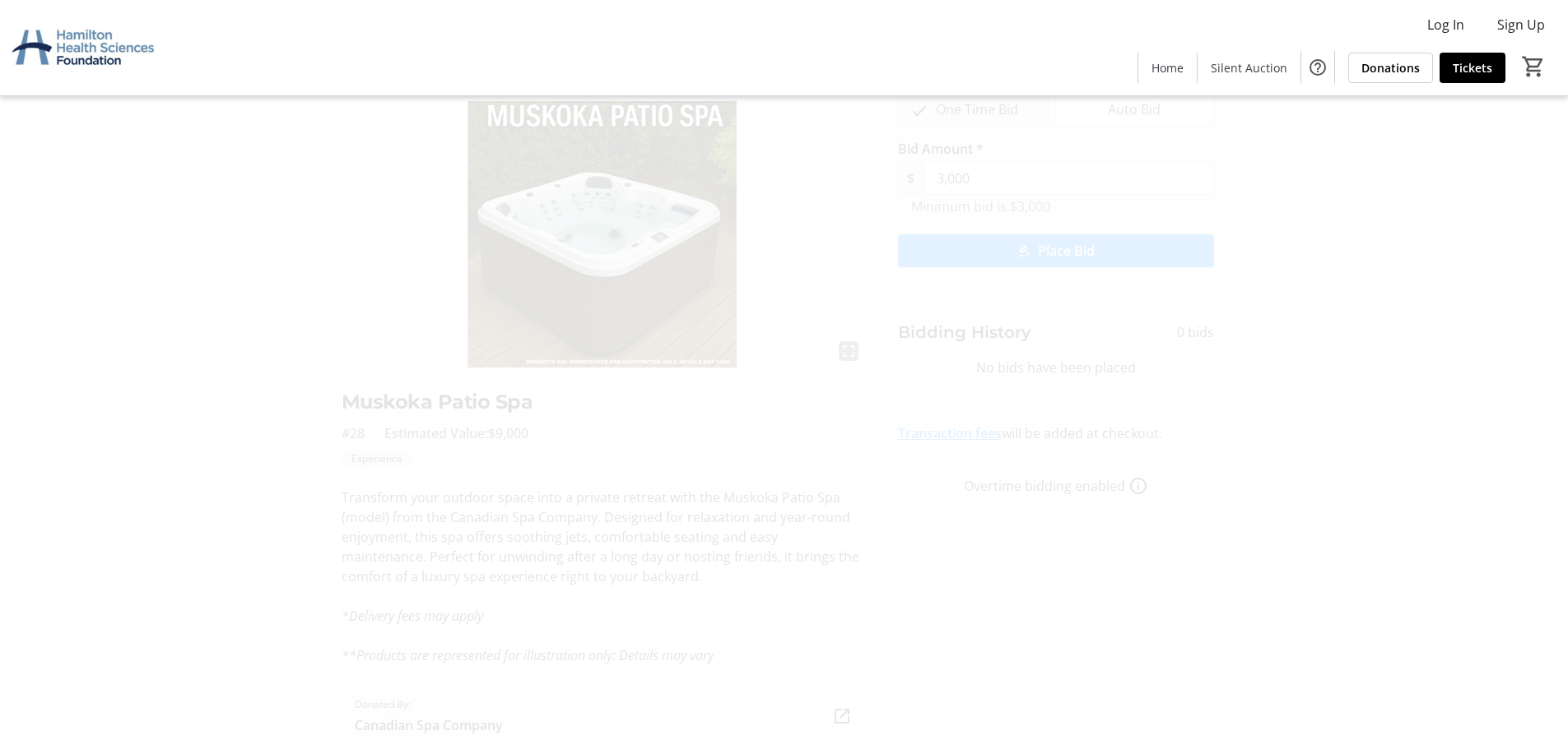
scroll to position [143, 0]
